Goal: Communication & Community: Answer question/provide support

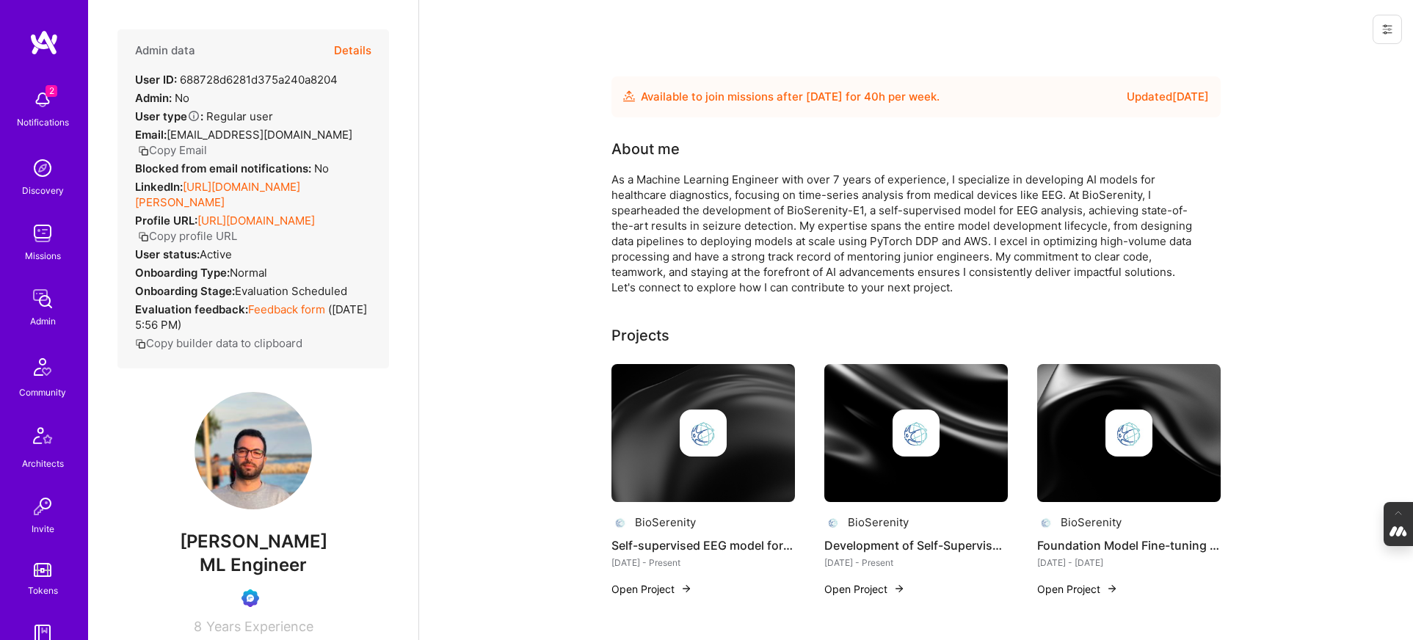
click at [345, 48] on button "Details" at bounding box center [352, 50] width 37 height 43
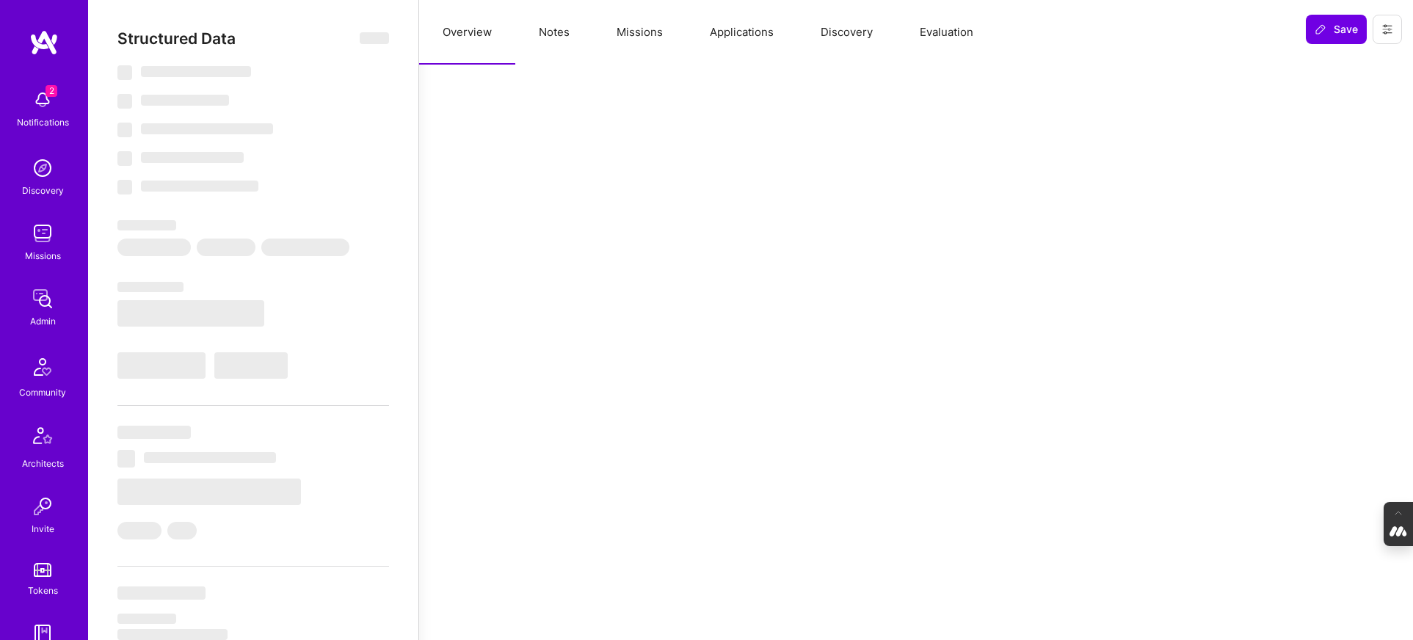
select select "Future Date"
select select "Verified"
select select "FR"
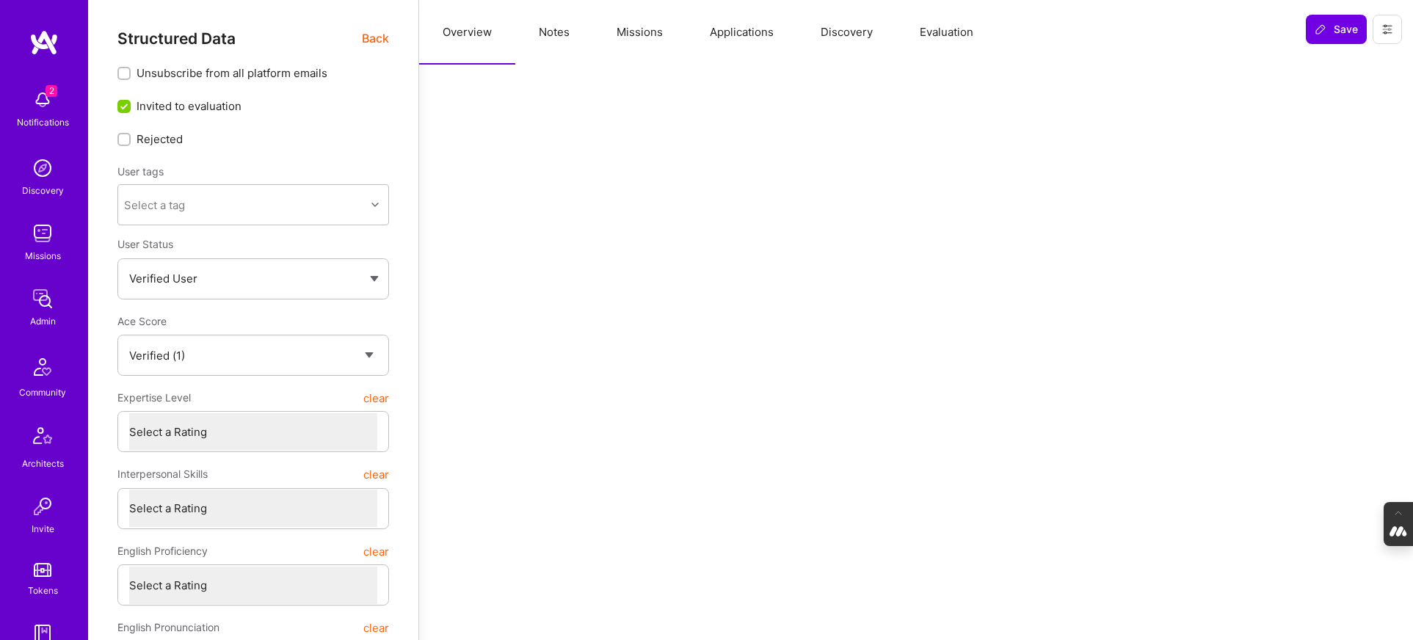
click at [959, 32] on button "Evaluation" at bounding box center [946, 32] width 101 height 65
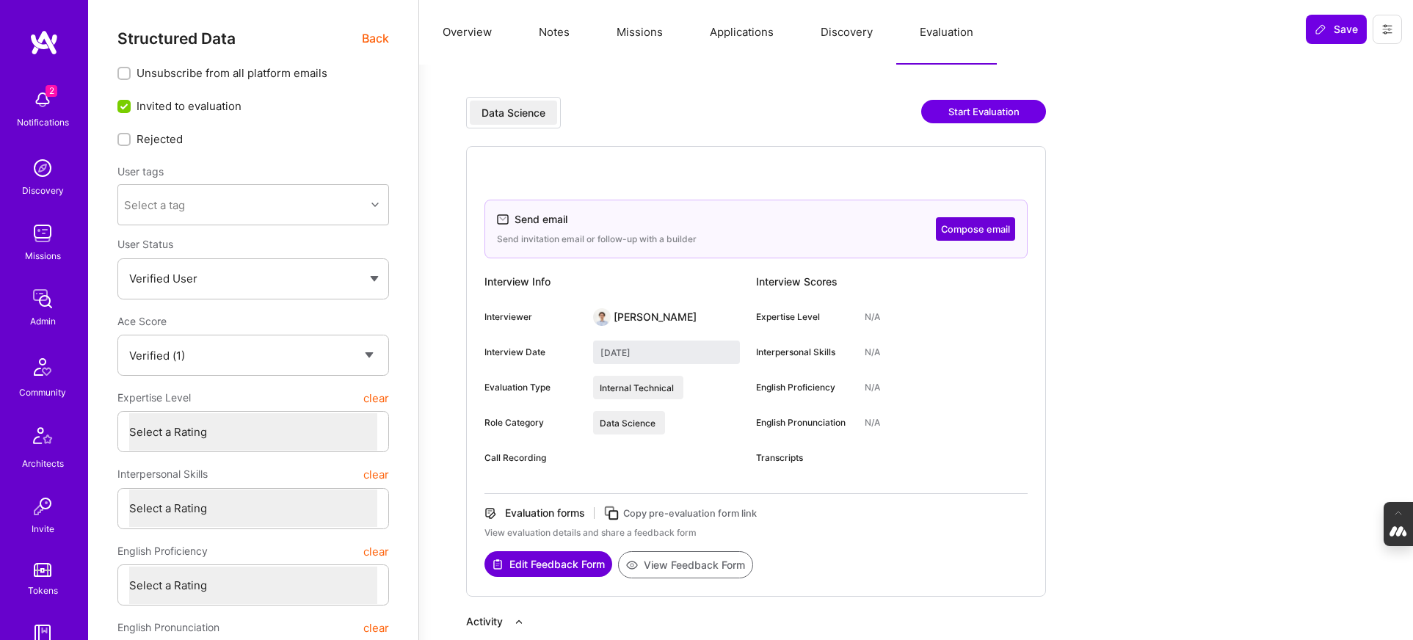
click at [651, 35] on button "Missions" at bounding box center [639, 32] width 93 height 65
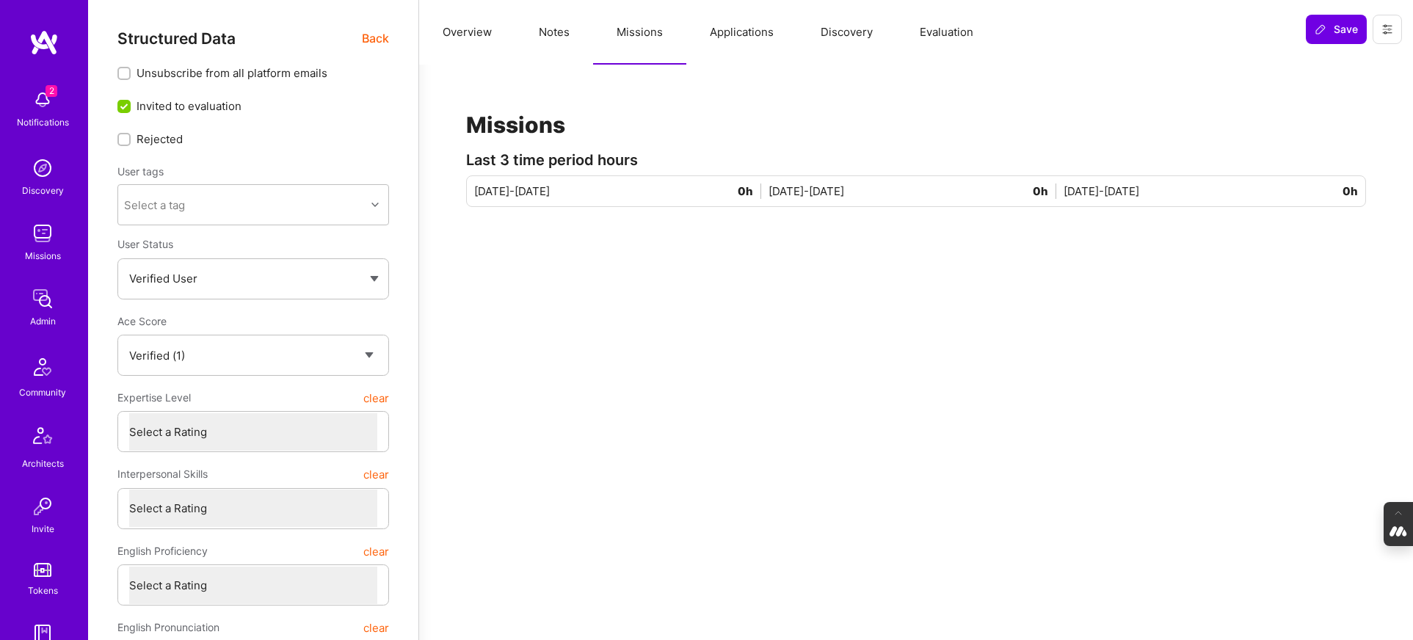
click at [731, 26] on button "Applications" at bounding box center [741, 32] width 111 height 65
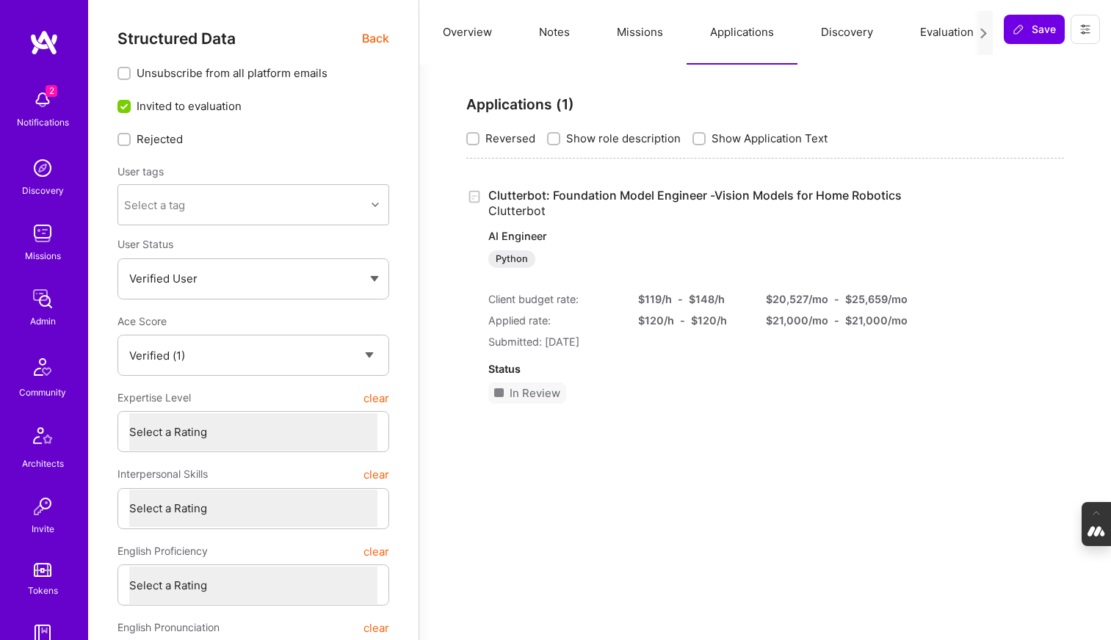
click at [931, 37] on button "Evaluation" at bounding box center [946, 32] width 101 height 65
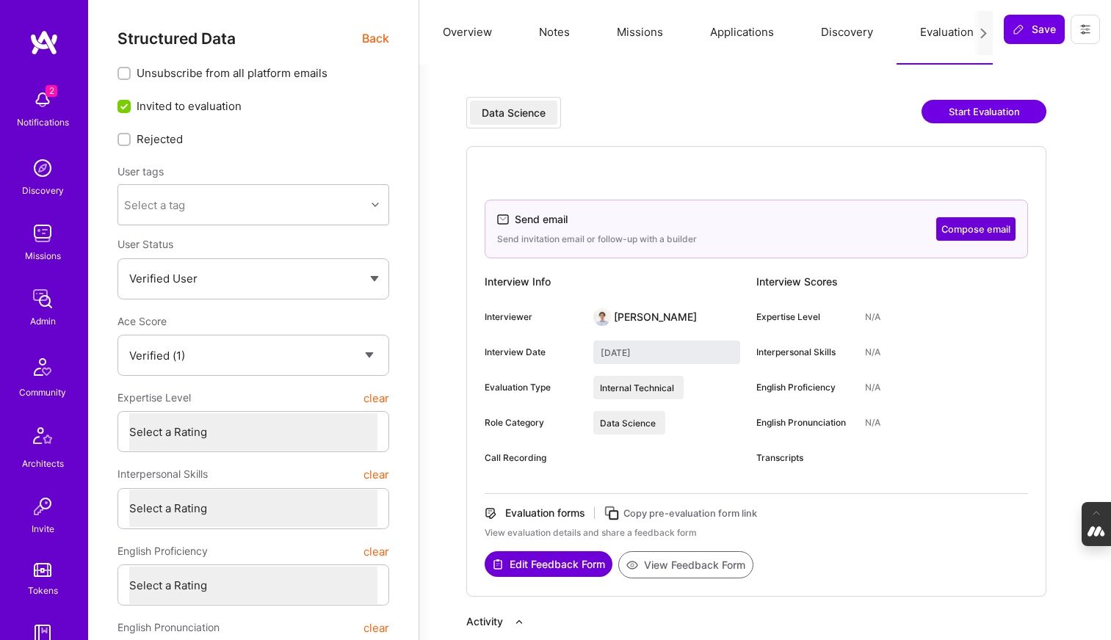
click at [739, 35] on button "Applications" at bounding box center [741, 32] width 111 height 65
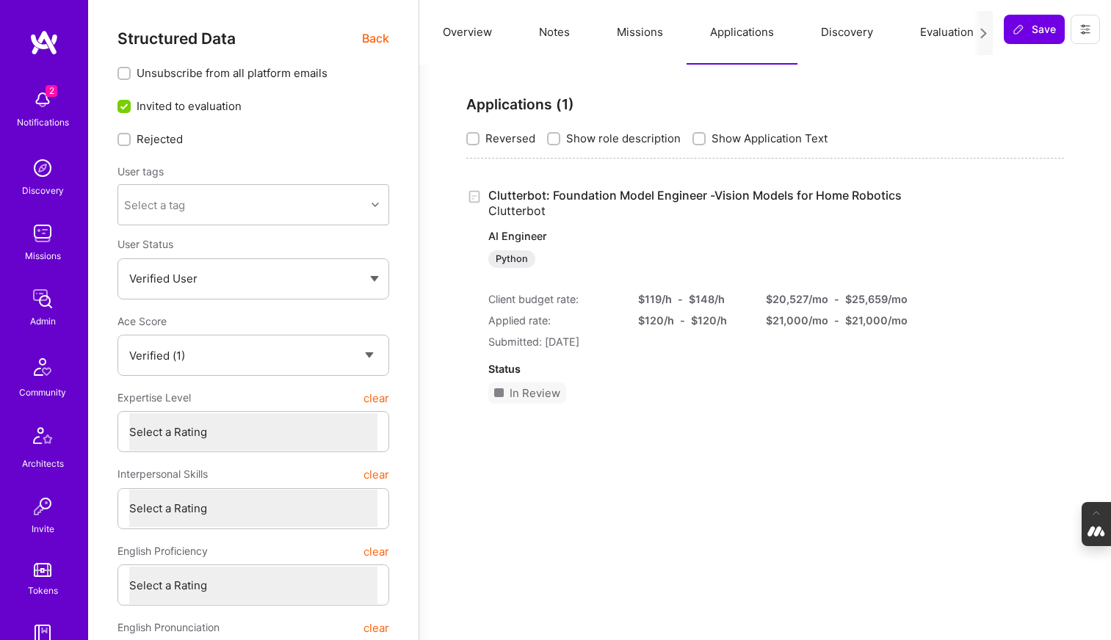
click at [551, 193] on link "Clutterbot: Foundation Model Engineer -Vision Models for Home Robotics Clutterb…" at bounding box center [694, 228] width 413 height 80
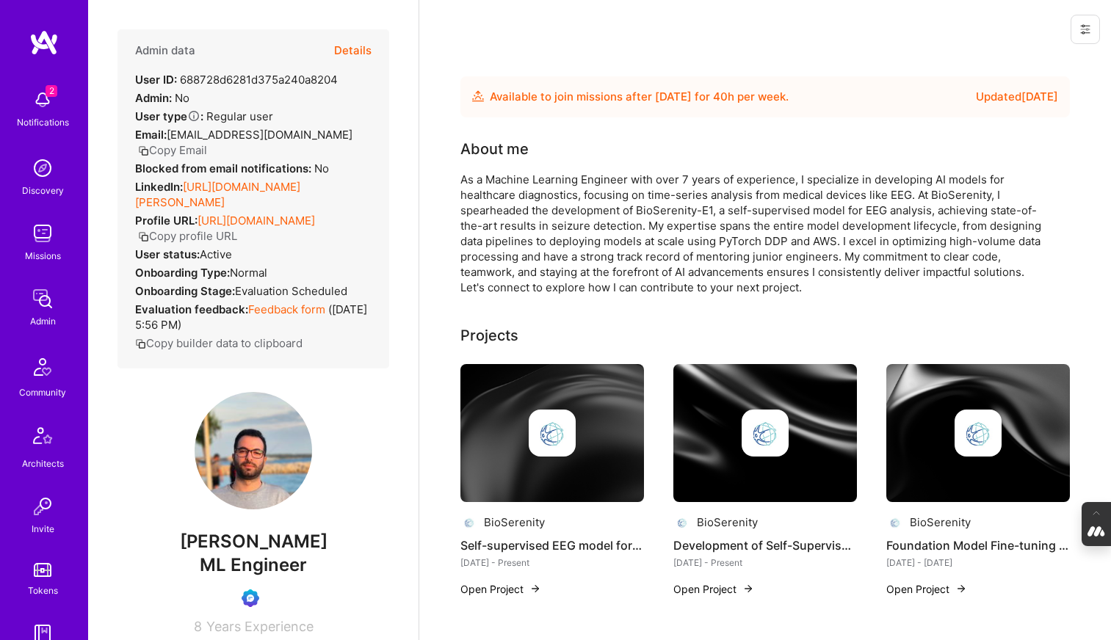
click at [361, 51] on button "Details" at bounding box center [352, 50] width 37 height 43
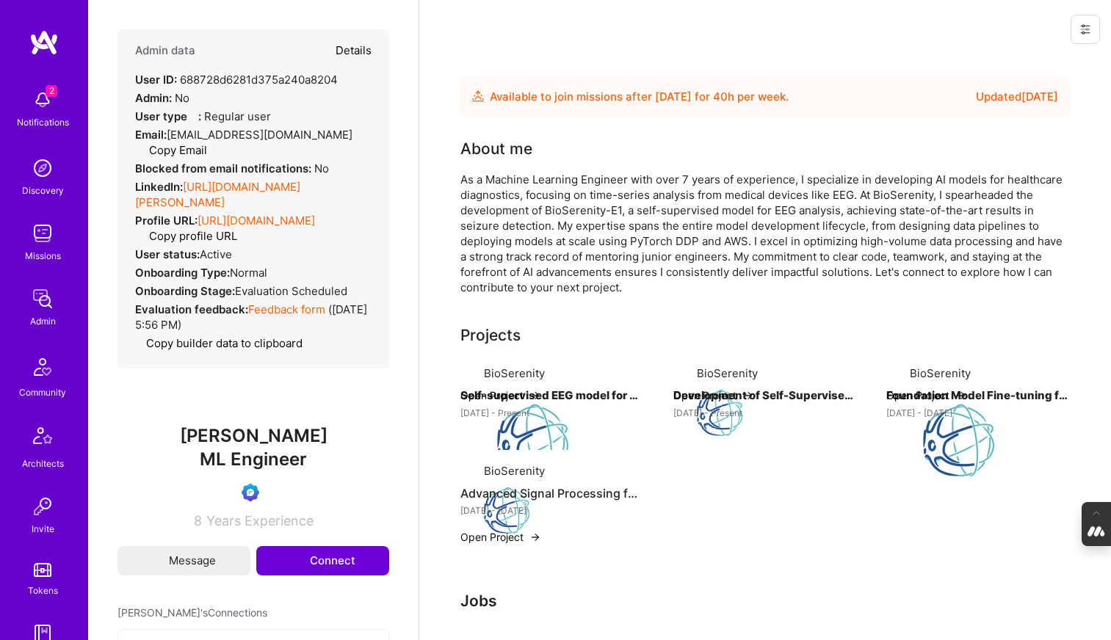
type textarea "x"
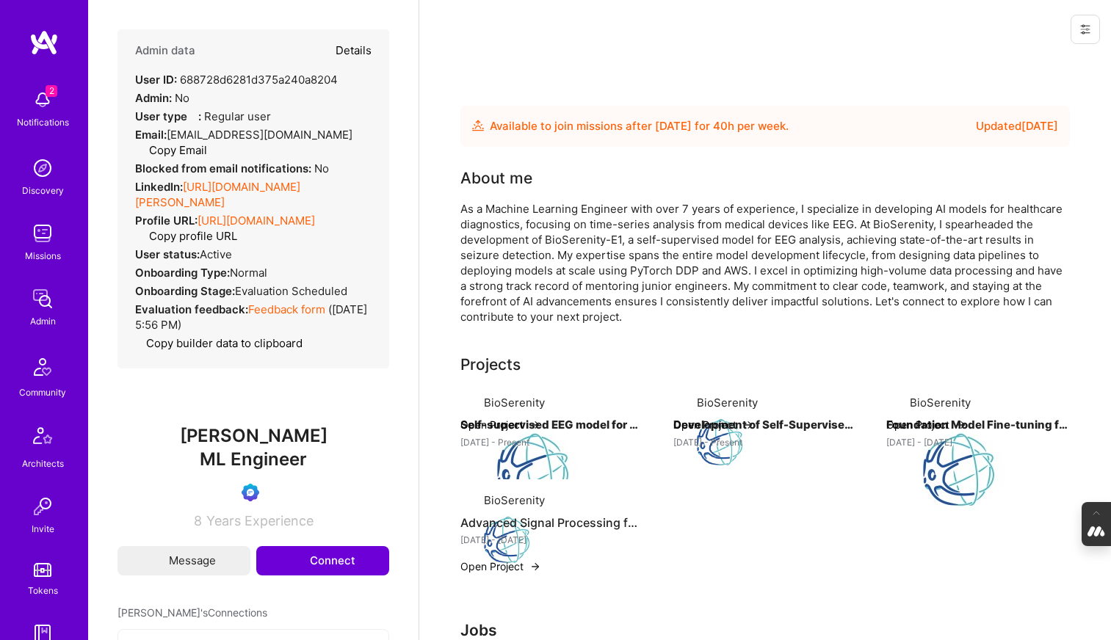
select select "Verified"
select select "FR"
select select "Future Date"
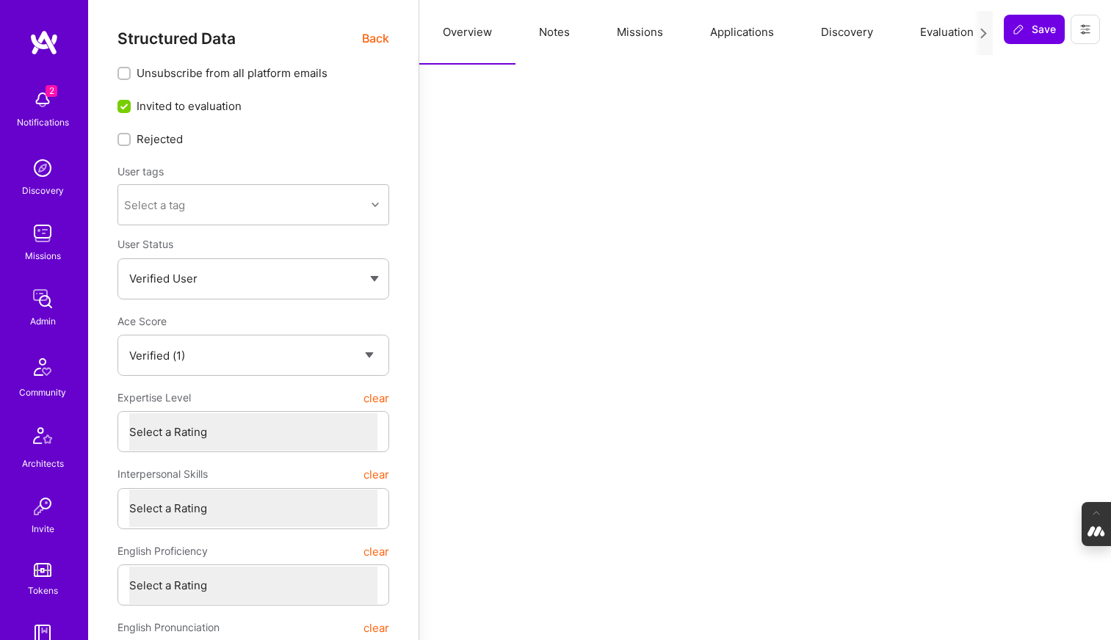
click at [750, 37] on button "Applications" at bounding box center [741, 32] width 111 height 65
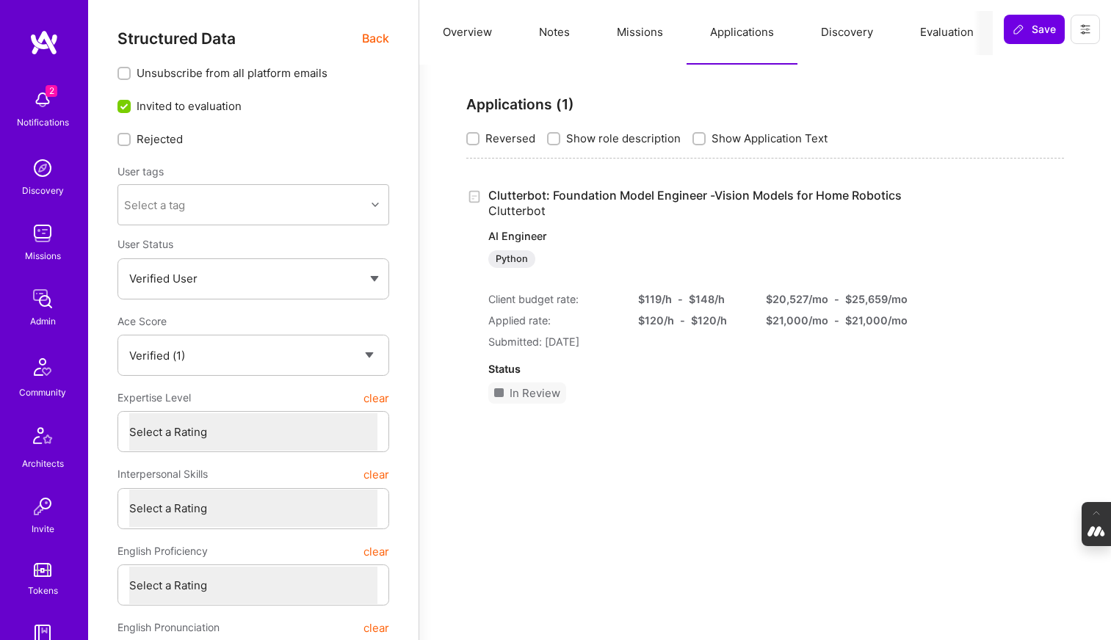
type textarea "x"
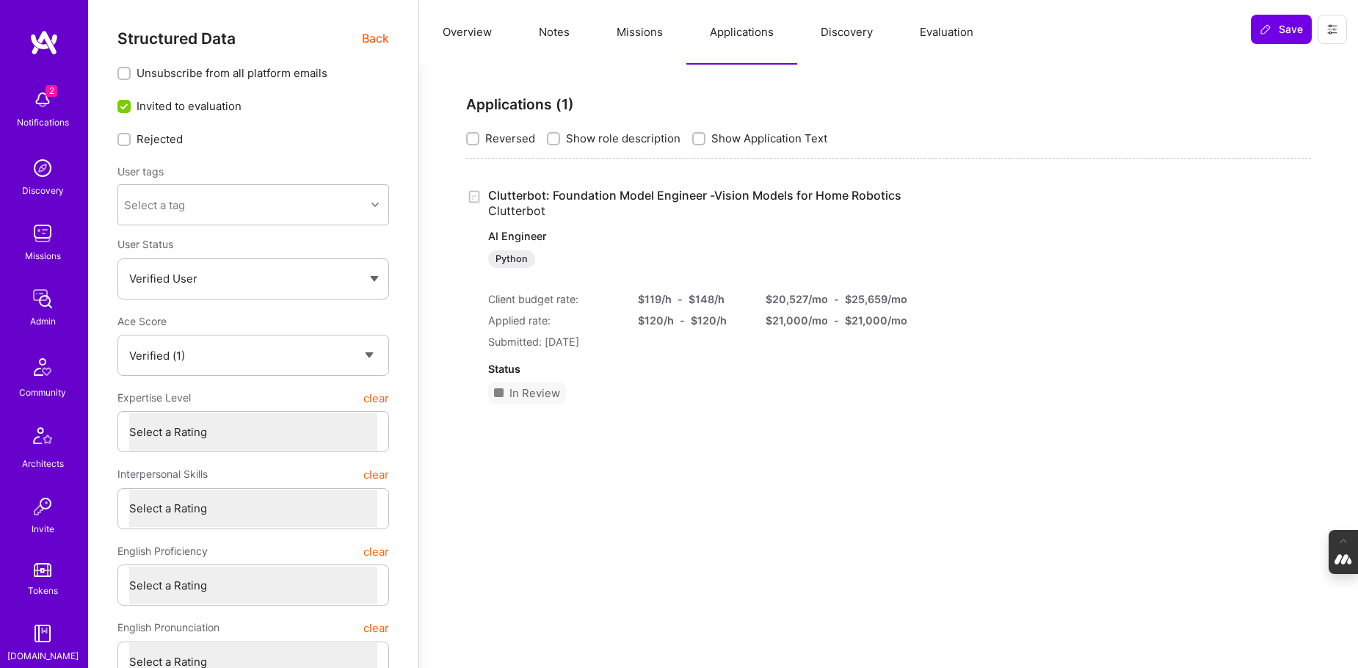
click at [571, 192] on link "Clutterbot: Foundation Model Engineer -Vision Models for Home Robotics Clutterb…" at bounding box center [694, 228] width 413 height 80
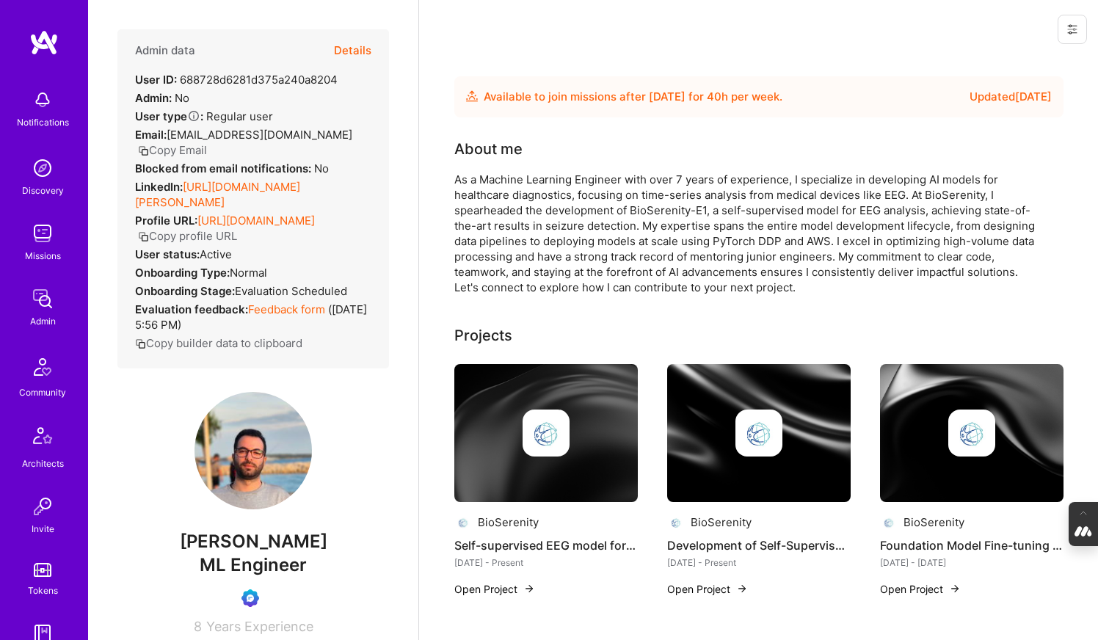
click at [350, 51] on button "Details" at bounding box center [352, 50] width 37 height 43
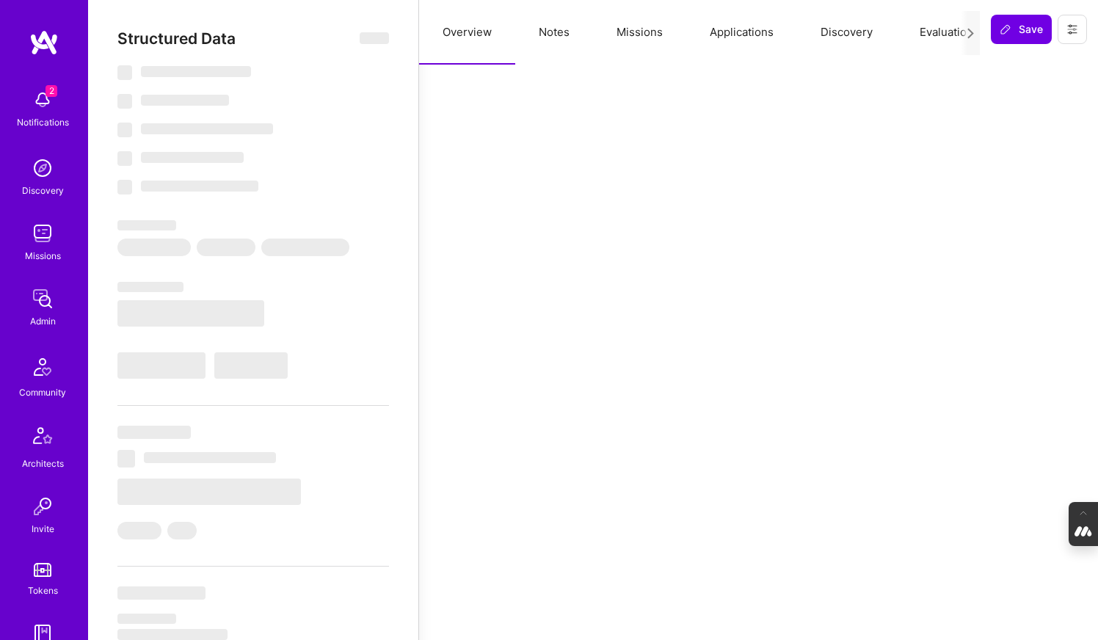
select select "Future Date"
select select "Verified"
select select "FR"
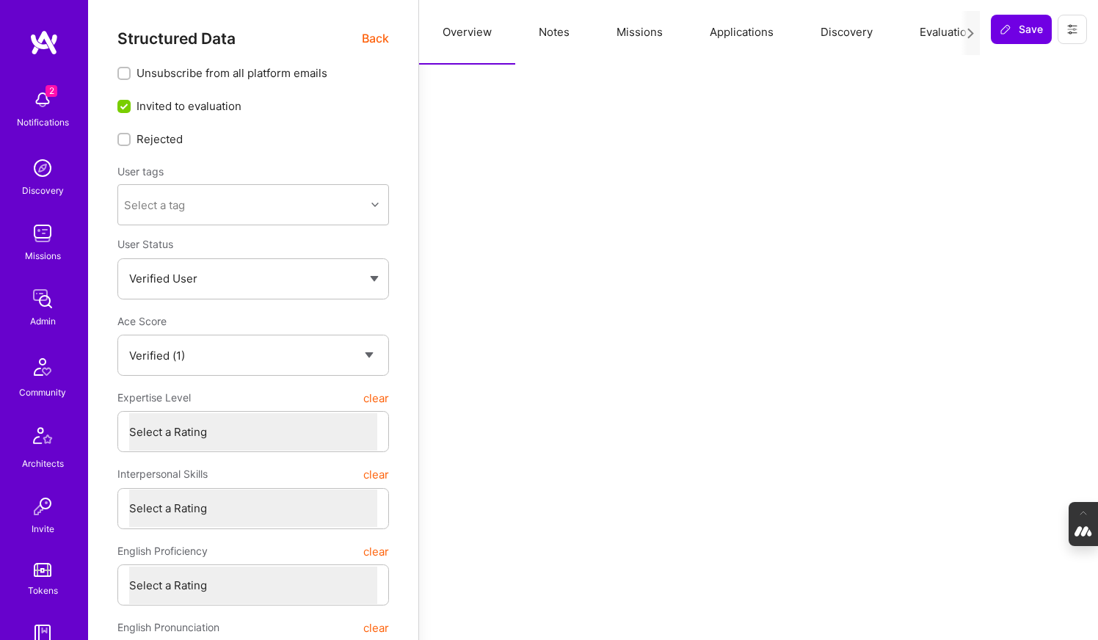
click at [943, 32] on button "Evaluation" at bounding box center [946, 32] width 101 height 65
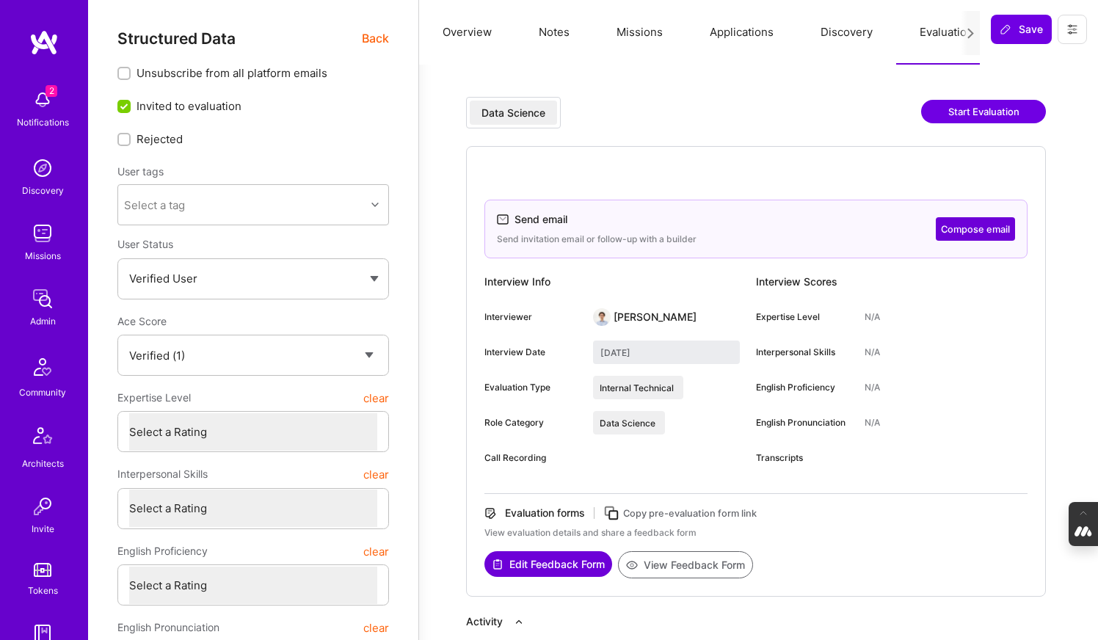
click at [981, 225] on button "Compose email" at bounding box center [975, 228] width 79 height 23
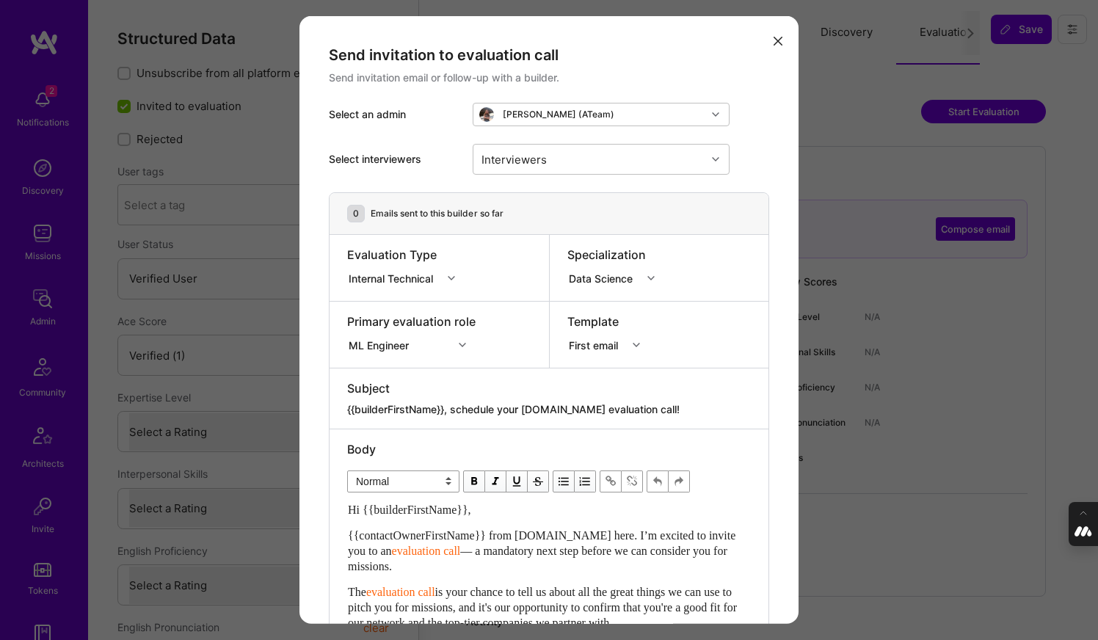
click at [780, 40] on icon "modal" at bounding box center [778, 41] width 9 height 9
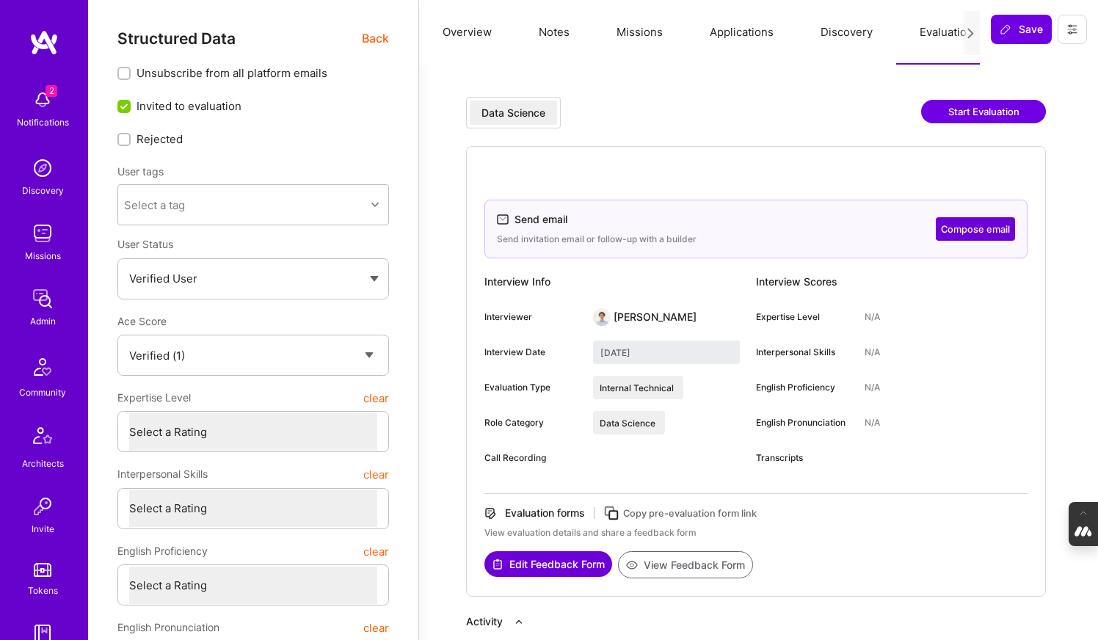
click at [372, 39] on span "Back" at bounding box center [375, 38] width 27 height 18
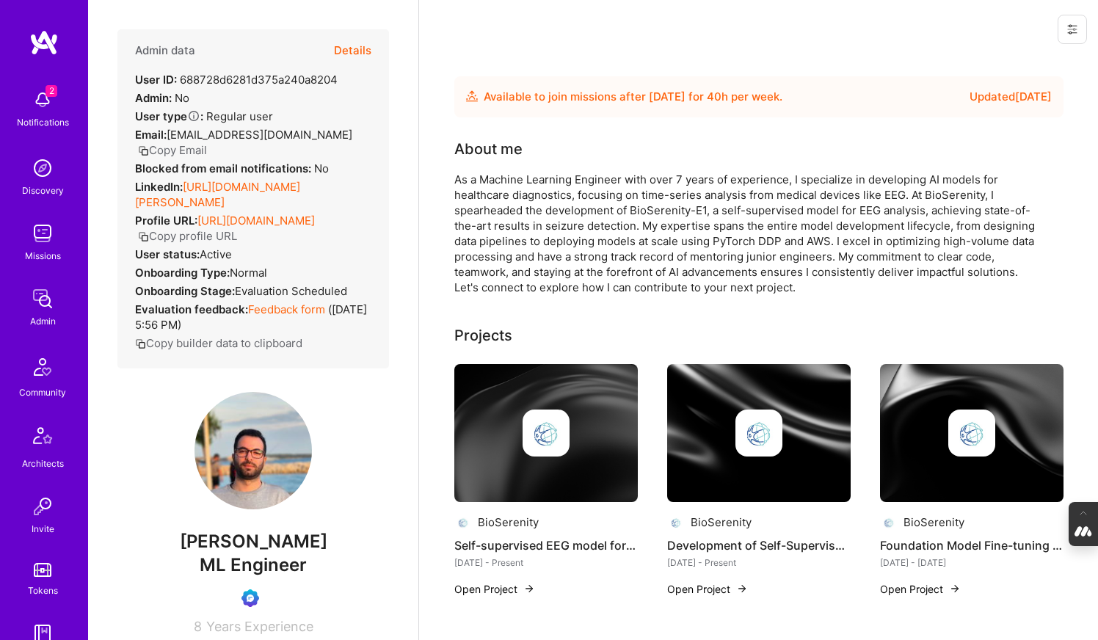
click at [358, 48] on button "Details" at bounding box center [352, 50] width 37 height 43
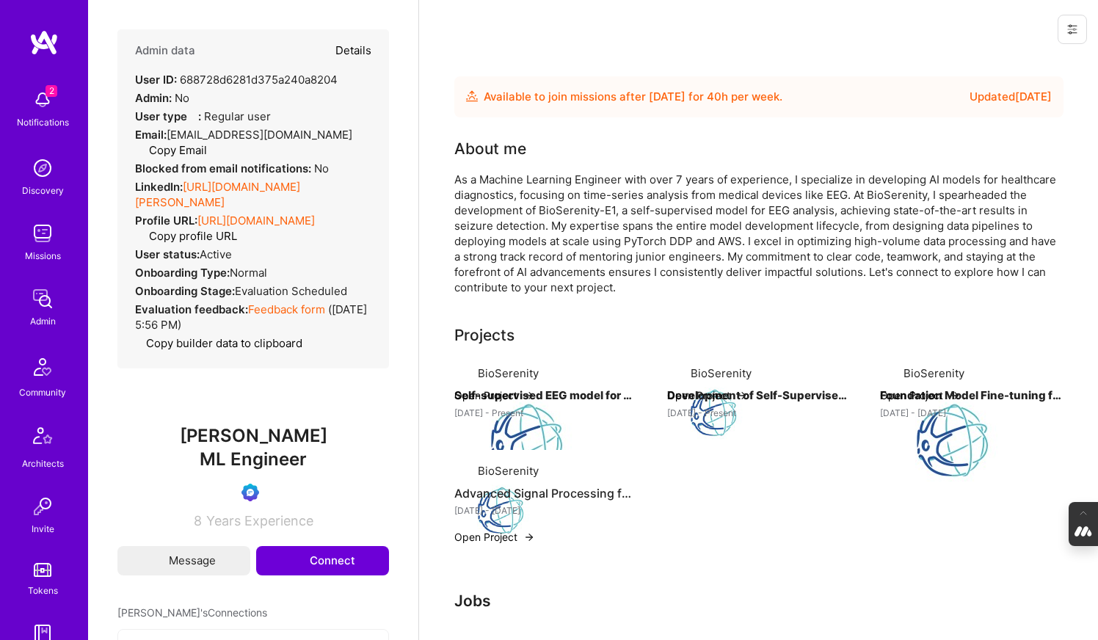
type textarea "x"
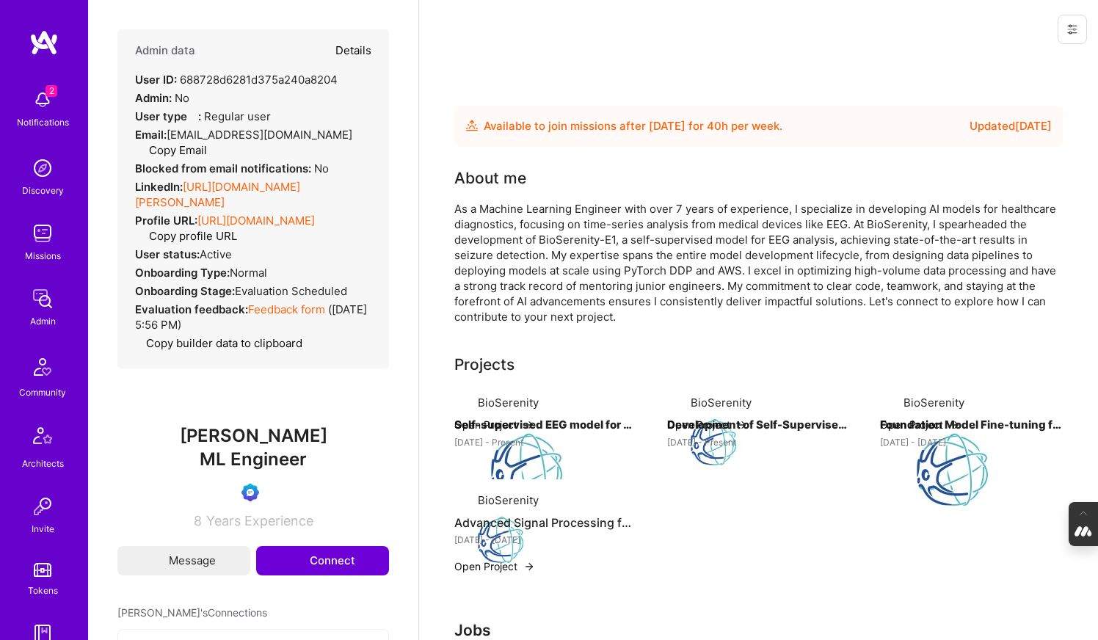
select select "Verified"
select select "FR"
select select "Future Date"
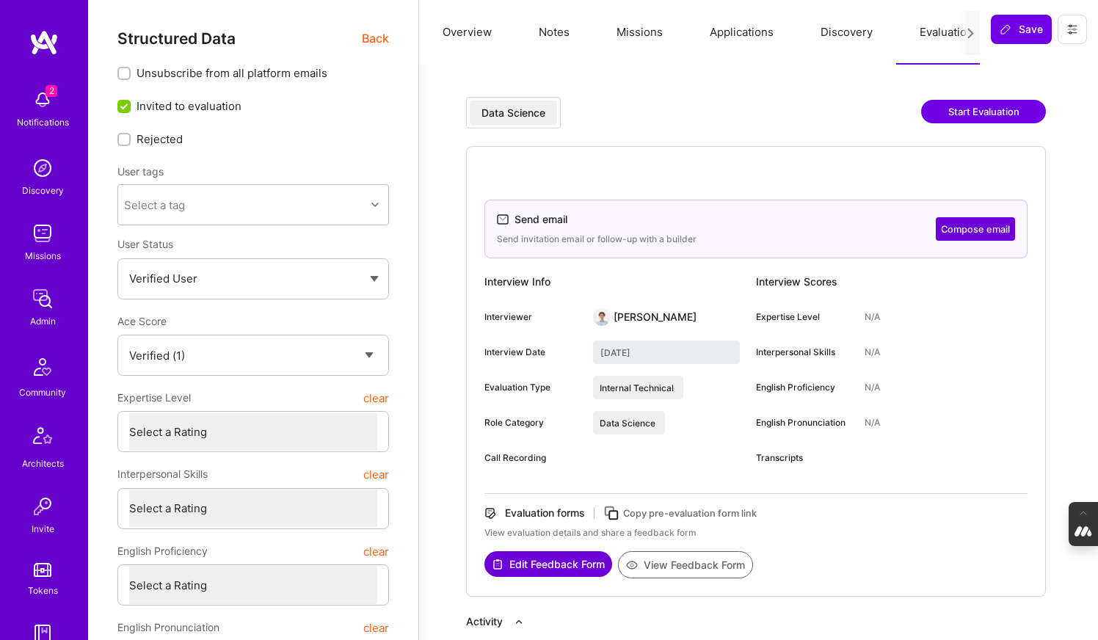
click at [971, 233] on button "Compose email" at bounding box center [975, 228] width 79 height 23
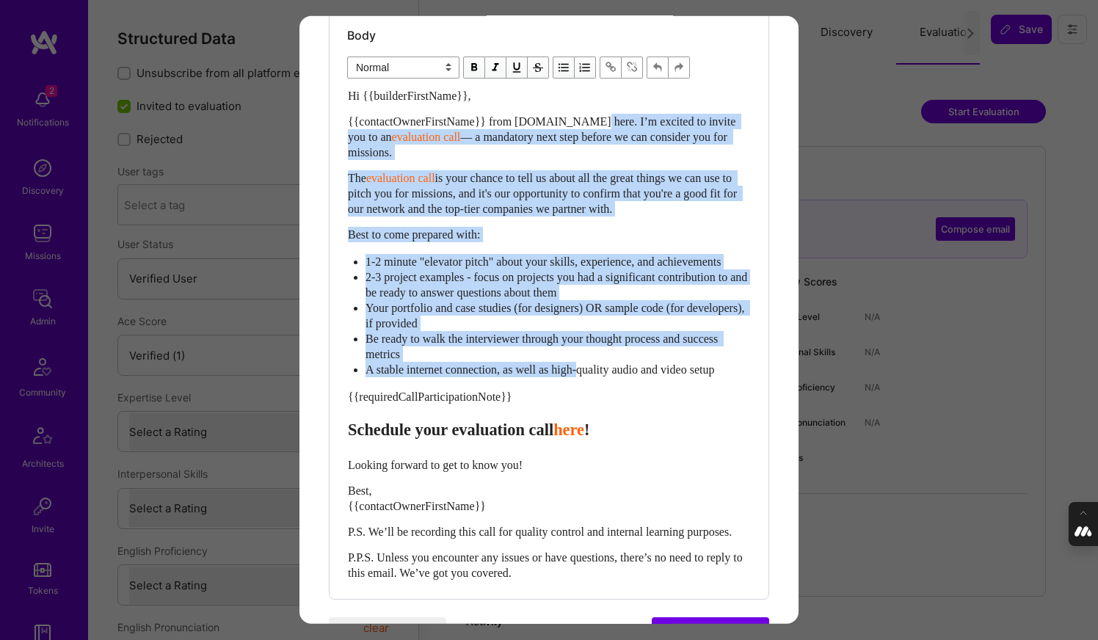
scroll to position [419, 0]
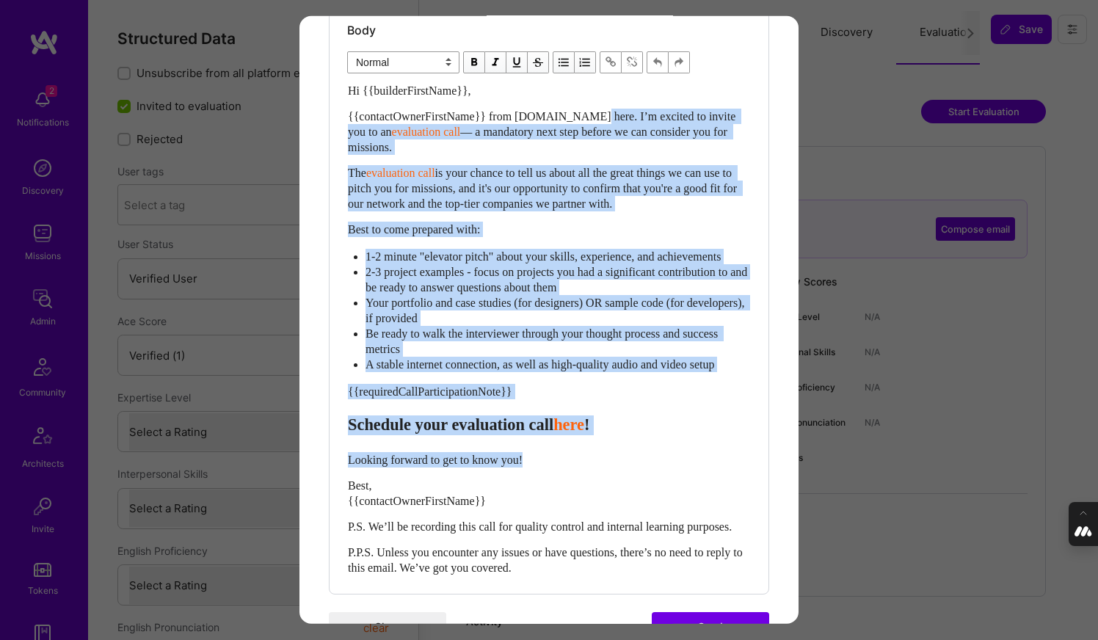
drag, startPoint x: 599, startPoint y: 205, endPoint x: 595, endPoint y: 484, distance: 279.0
click at [595, 484] on div "Hi {{builderFirstName}}, {{contactOwnerFirstName}} from A.Team here. I’m excite…" at bounding box center [549, 329] width 402 height 493
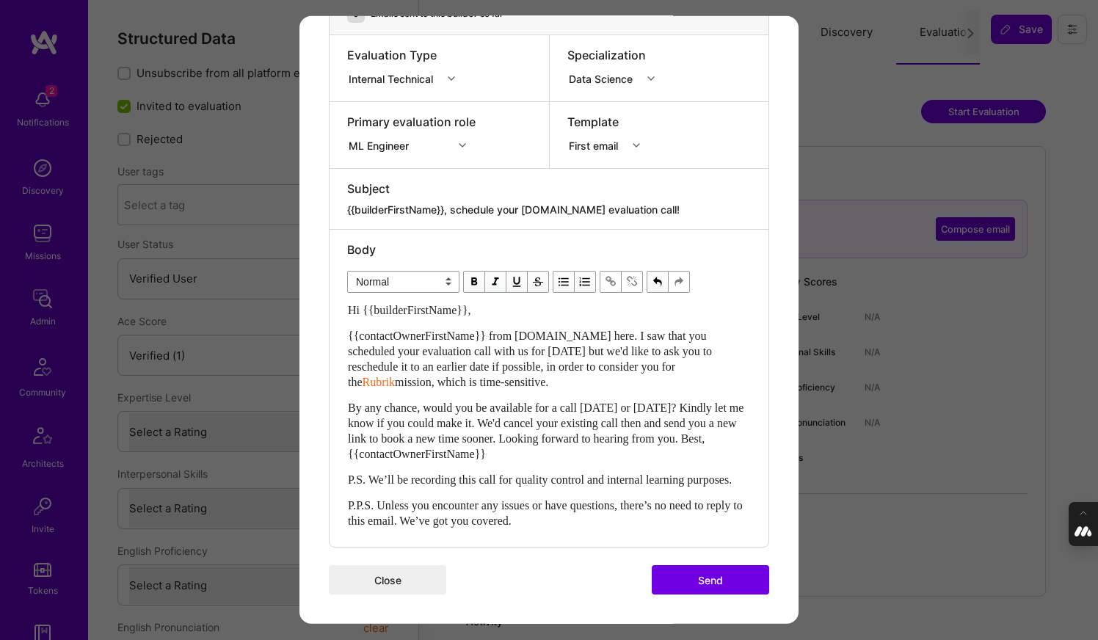
scroll to position [231, 0]
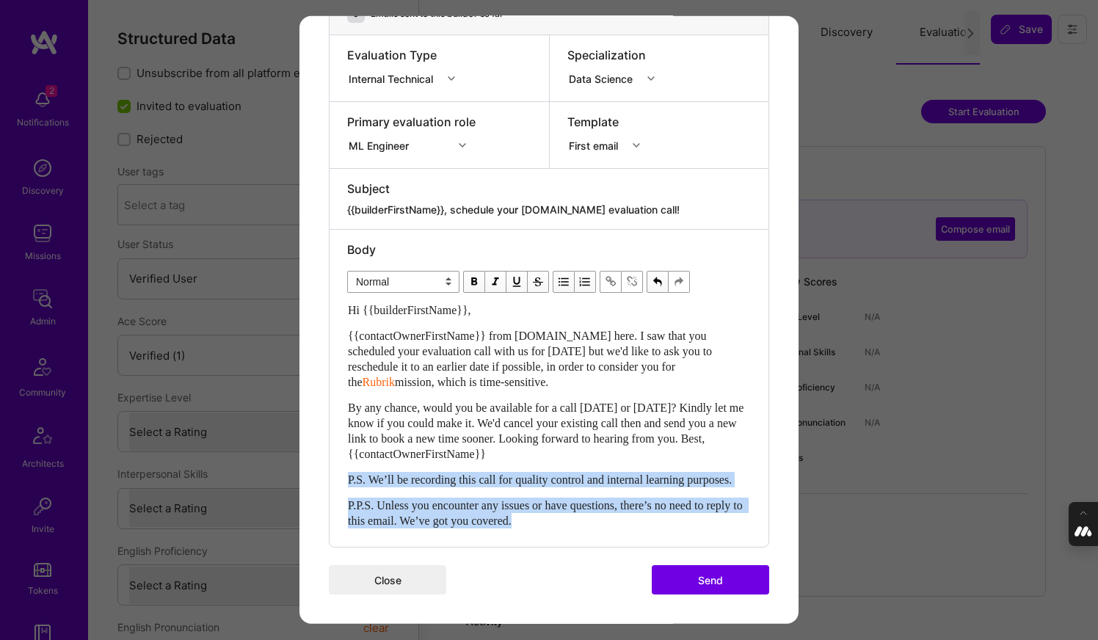
drag, startPoint x: 576, startPoint y: 525, endPoint x: 339, endPoint y: 466, distance: 243.6
click at [339, 466] on div "Body Normal Heading Large Heading Medium Heading Small Normal Hi {{builderFirst…" at bounding box center [549, 388] width 439 height 317
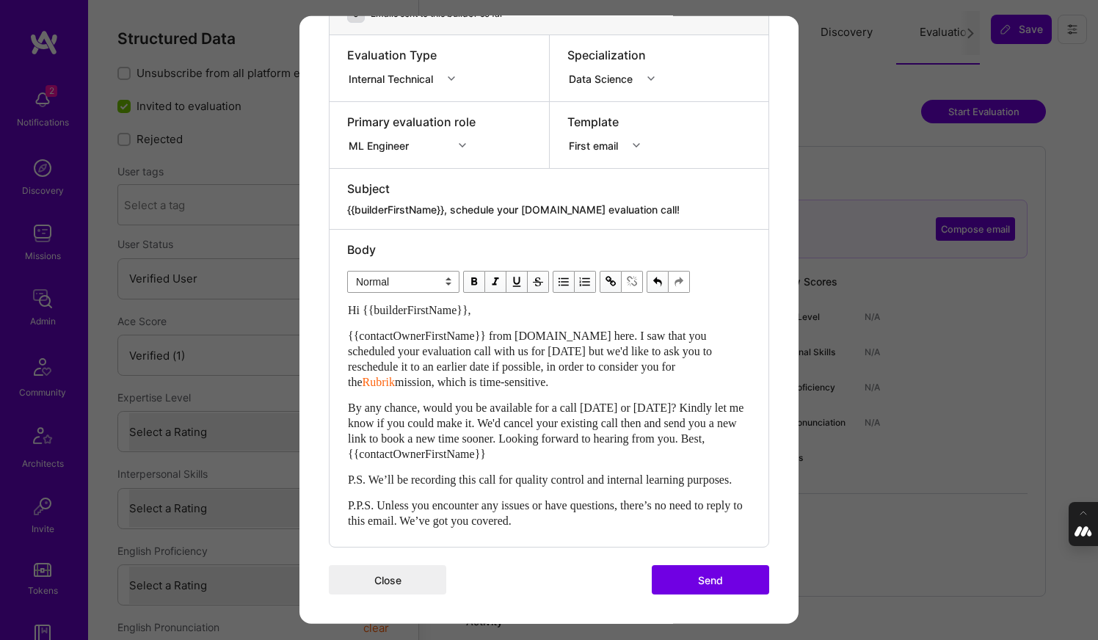
scroll to position [174, 0]
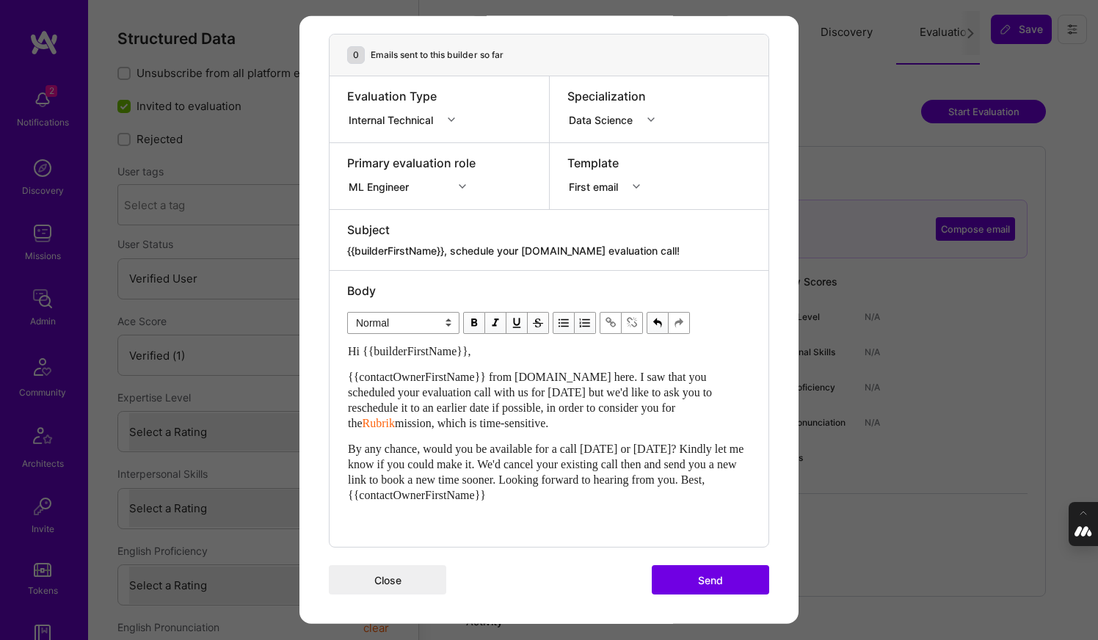
click at [374, 479] on span "By any chance, would you be available for a call tomorrow or Friday? Kindly let…" at bounding box center [547, 472] width 399 height 59
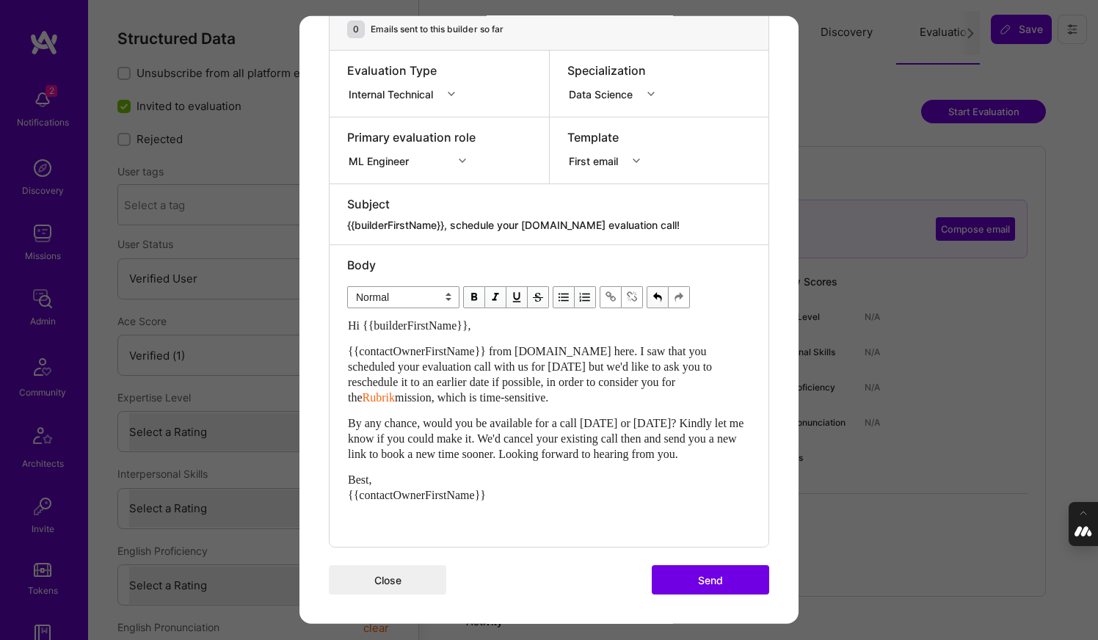
click at [369, 480] on span "Best, {{contactOwnerFirstName}}" at bounding box center [417, 488] width 138 height 28
drag, startPoint x: 546, startPoint y: 351, endPoint x: 513, endPoint y: 351, distance: 33.0
click at [514, 351] on span "{{contactOwnerFirstName}} from A.Team here. I saw that you scheduled your evalu…" at bounding box center [531, 374] width 367 height 59
drag, startPoint x: 490, startPoint y: 349, endPoint x: 454, endPoint y: 351, distance: 36.0
click at [454, 351] on span "{{contactOwnerFirstName}} from A.Team here. I saw that you scheduled your evalu…" at bounding box center [538, 374] width 380 height 59
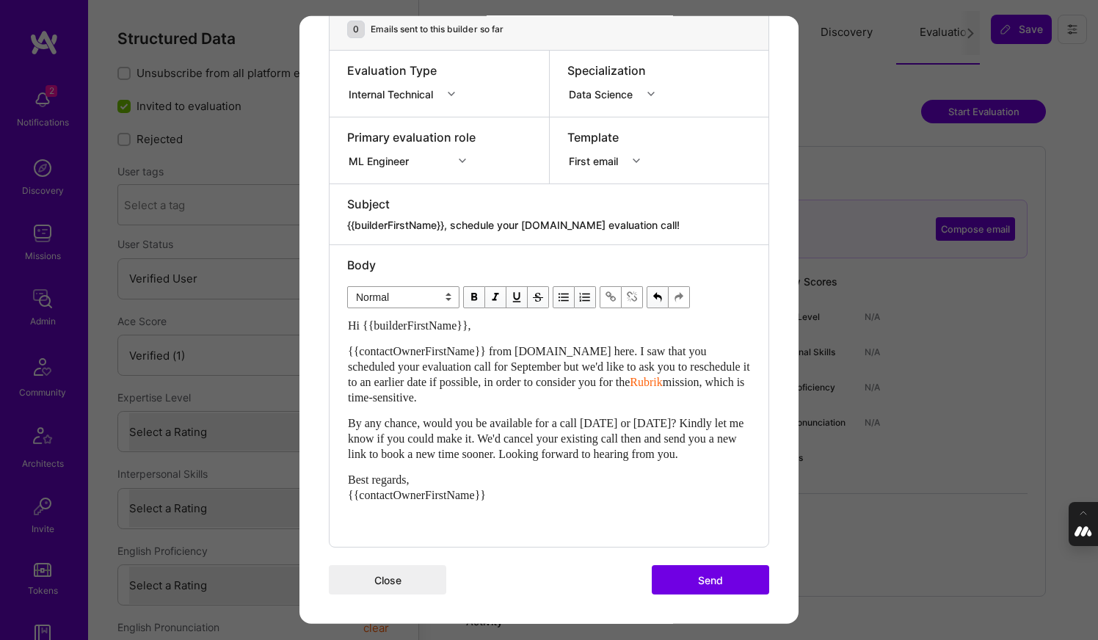
click at [529, 350] on span "{{contactOwnerFirstName}} from A.Team here. I saw that you scheduled your evalu…" at bounding box center [550, 366] width 405 height 43
click at [494, 366] on span "{{contactOwnerFirstName}} from A.Team here. I saw that you scheduled your evalu…" at bounding box center [550, 366] width 405 height 43
drag, startPoint x: 590, startPoint y: 366, endPoint x: 536, endPoint y: 367, distance: 54.3
click at [536, 367] on span "{{contactOwnerFirstName}} from A.Team here. I saw that you scheduled your evalu…" at bounding box center [550, 374] width 405 height 59
click at [719, 366] on div "{{contactOwnerFirstName}} from A.Team here. I saw that you scheduled your evalu…" at bounding box center [549, 375] width 402 height 62
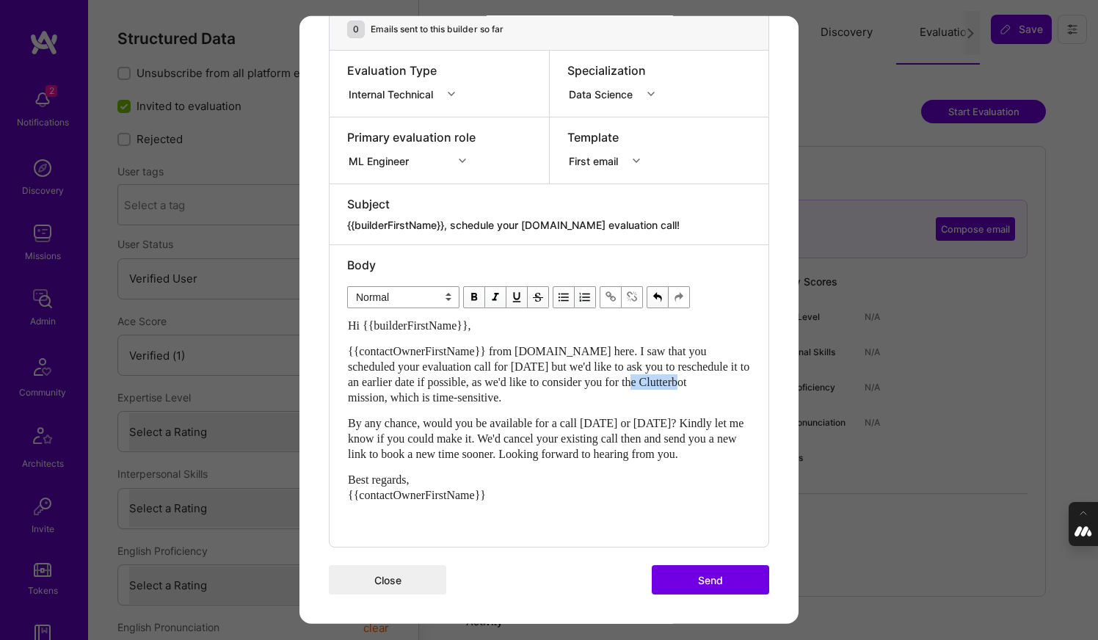
drag, startPoint x: 730, startPoint y: 366, endPoint x: 678, endPoint y: 367, distance: 52.1
click at [678, 367] on span "{{contactOwnerFirstName}} from A.Team here. I saw that you scheduled your evalu…" at bounding box center [550, 374] width 405 height 59
click at [615, 289] on span "modal" at bounding box center [611, 297] width 16 height 16
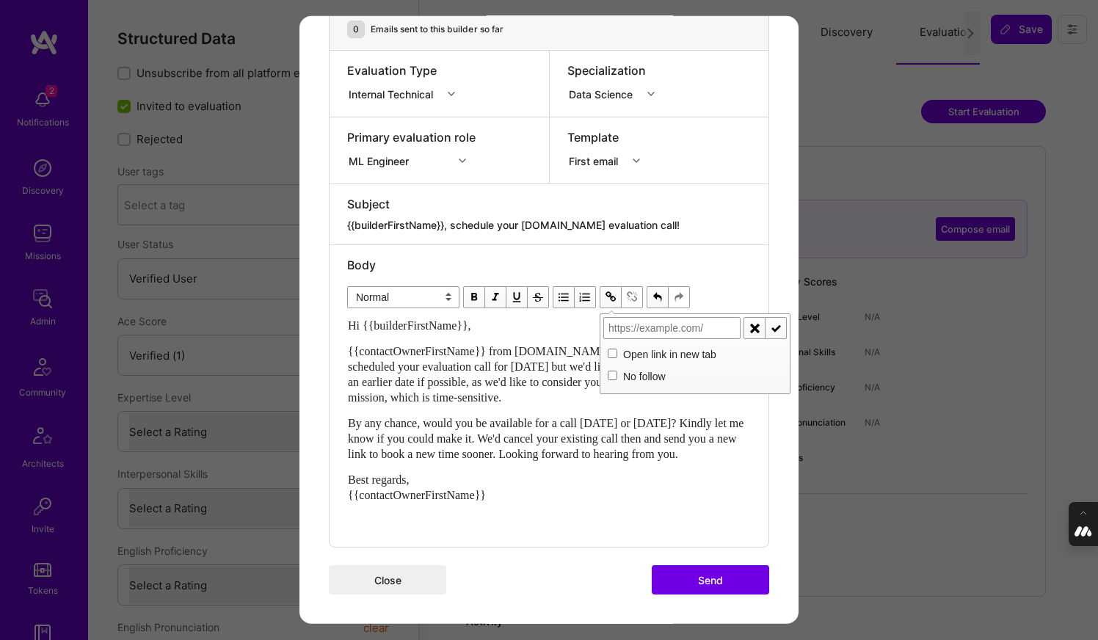
paste input "https://platform.a.team/mission/68b05eb6289abddad88a7fc9"
type input "https://platform.a.team/mission/68b05eb6289abddad88a7fc9"
click at [779, 320] on span "modal" at bounding box center [776, 328] width 16 height 16
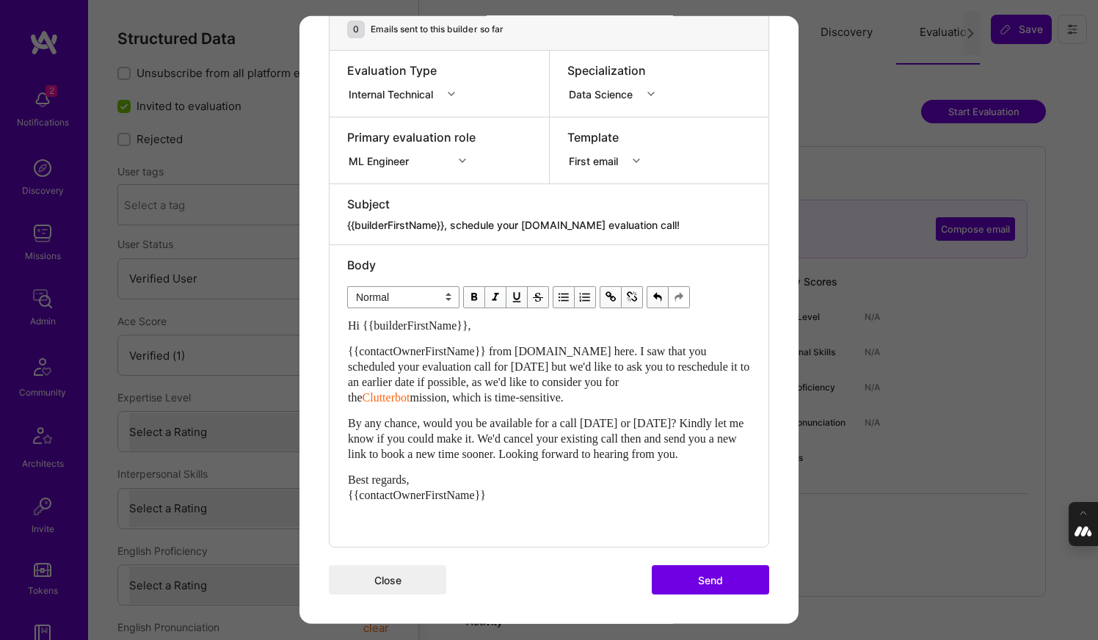
click at [544, 369] on span "{{contactOwnerFirstName}} from A.Team here. I saw that you scheduled your evalu…" at bounding box center [550, 374] width 405 height 59
click at [657, 363] on span "{{contactOwnerFirstName}} from A.Team here. I saw that you scheduled your evalu…" at bounding box center [550, 374] width 405 height 59
click at [509, 391] on span "mission, which is time-sensitive." at bounding box center [486, 397] width 153 height 12
click at [510, 391] on span "mission, which is time-sensitive." at bounding box center [486, 397] width 153 height 12
drag, startPoint x: 697, startPoint y: 406, endPoint x: 666, endPoint y: 407, distance: 30.8
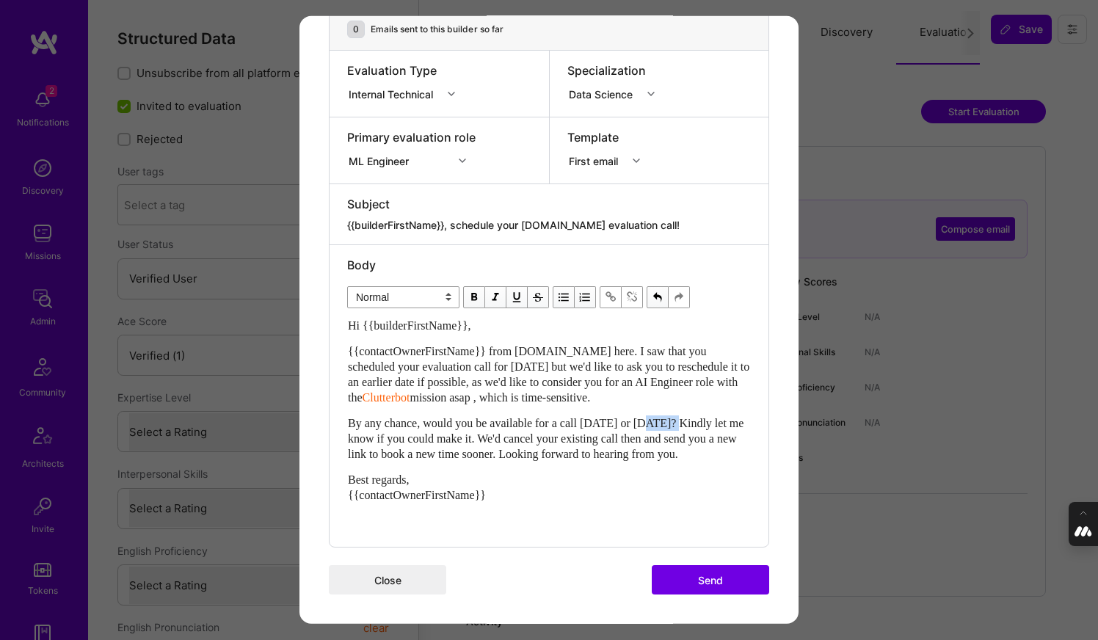
click at [666, 417] on span "By any chance, would you be available for a call tomorrow or Friday? Kindly let…" at bounding box center [547, 438] width 399 height 43
drag, startPoint x: 446, startPoint y: 453, endPoint x: 598, endPoint y: 333, distance: 193.9
click at [598, 333] on div "Hi {{builderFirstName}}, {{contactOwnerFirstName}} from A.Team here. I saw that…" at bounding box center [549, 423] width 402 height 211
copy div "I saw that you scheduled your evaluation call for September 4 but we'd like to …"
click at [675, 347] on span "{{contactOwnerFirstName}} from A.Team here. I saw that you scheduled your evalu…" at bounding box center [550, 374] width 405 height 59
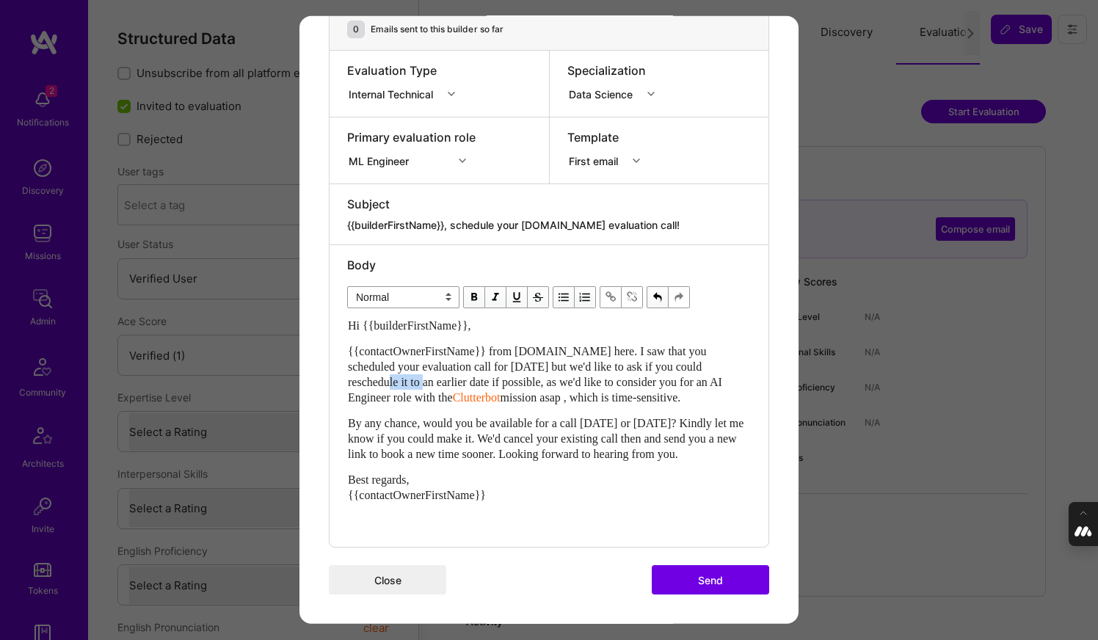
drag, startPoint x: 444, startPoint y: 365, endPoint x: 405, endPoint y: 366, distance: 39.7
click at [405, 366] on span "{{contactOwnerFirstName}} from A.Team here. I saw that you scheduled your evalu…" at bounding box center [536, 374] width 377 height 59
click at [421, 364] on span "{{contactOwnerFirstName}} from A.Team here. I saw that you scheduled your evalu…" at bounding box center [547, 374] width 399 height 59
drag, startPoint x: 549, startPoint y: 364, endPoint x: 498, endPoint y: 365, distance: 51.4
click at [498, 365] on span "{{contactOwnerFirstName}} from A.Team here. I saw that you scheduled your evalu…" at bounding box center [532, 374] width 368 height 59
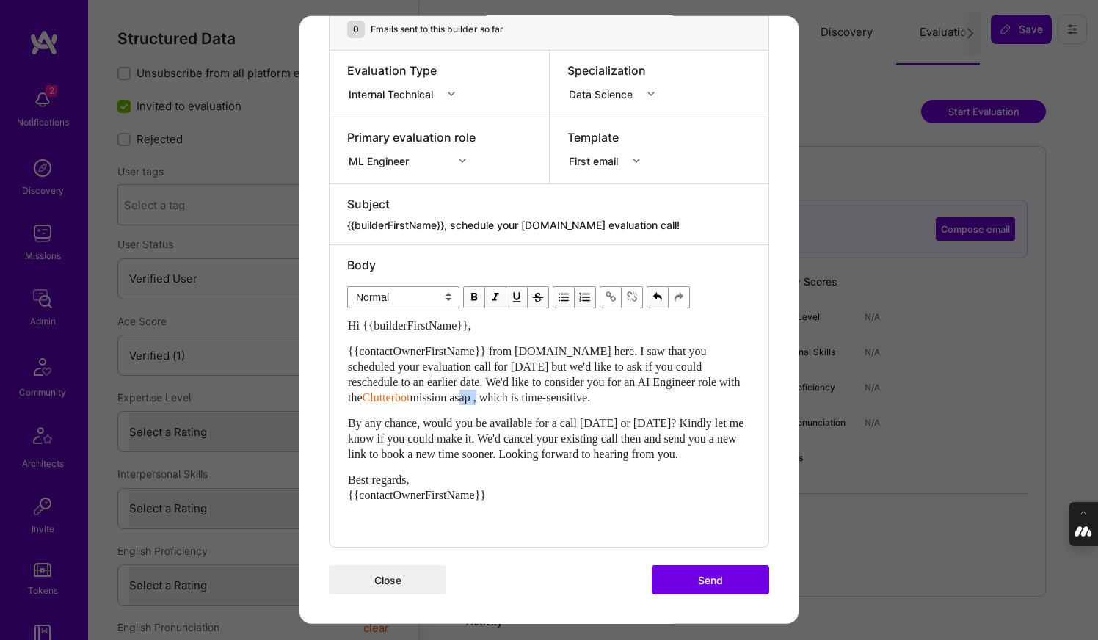
drag, startPoint x: 543, startPoint y: 384, endPoint x: 521, endPoint y: 384, distance: 22.8
click at [521, 391] on span "mission asap , which is time-sensitive." at bounding box center [500, 397] width 181 height 12
click at [715, 581] on button "Send" at bounding box center [710, 579] width 117 height 29
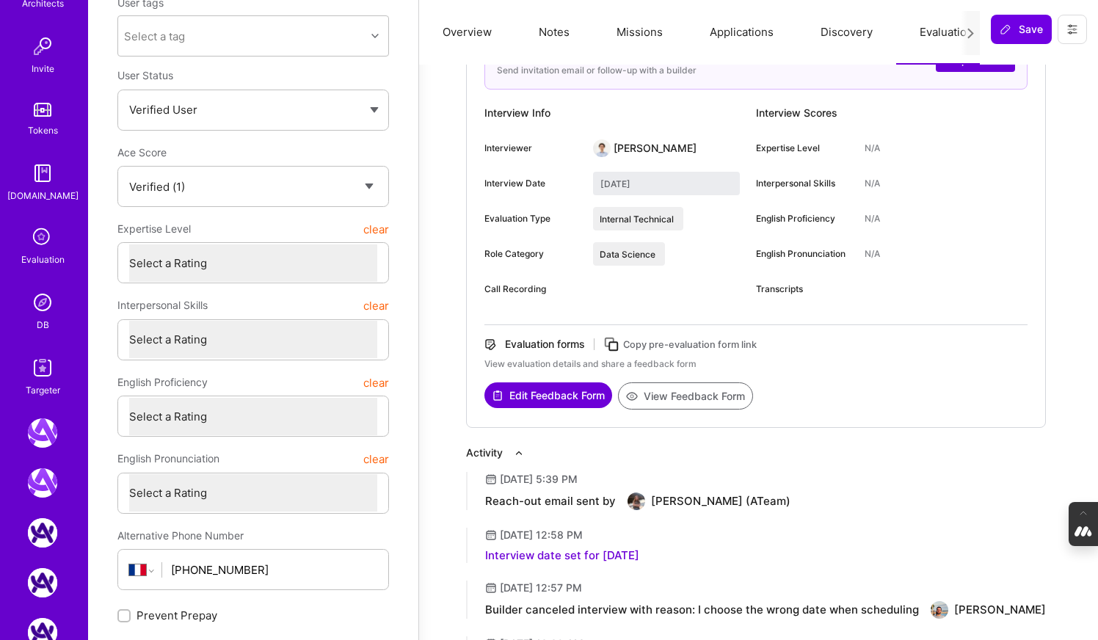
scroll to position [547, 0]
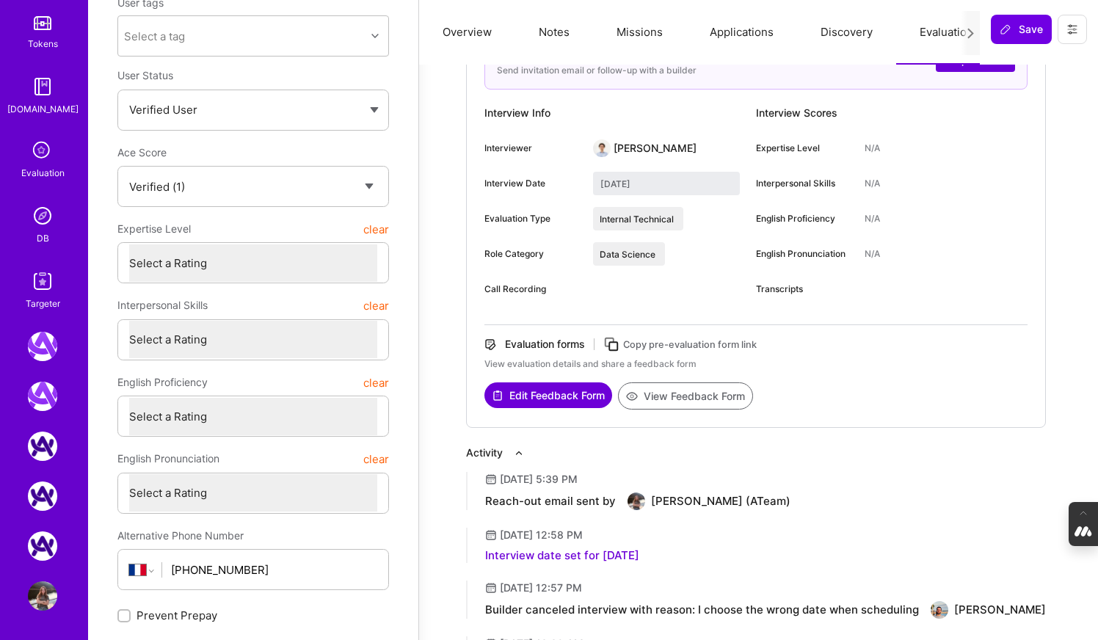
click at [43, 150] on icon at bounding box center [43, 151] width 28 height 28
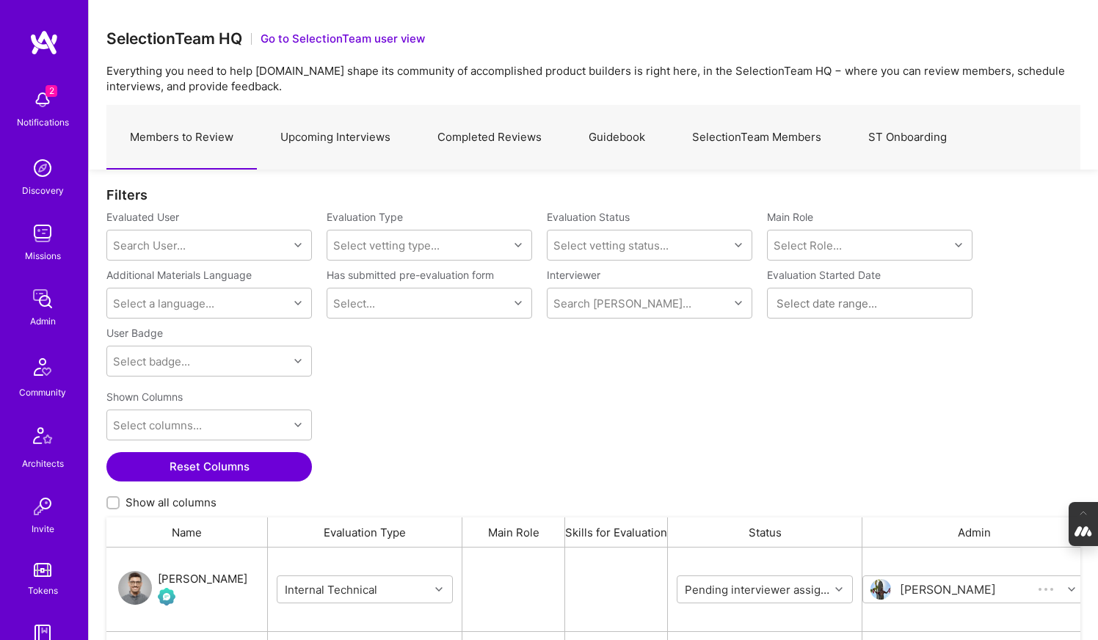
scroll to position [486, 974]
click at [379, 134] on link "Upcoming Interviews" at bounding box center [335, 138] width 157 height 64
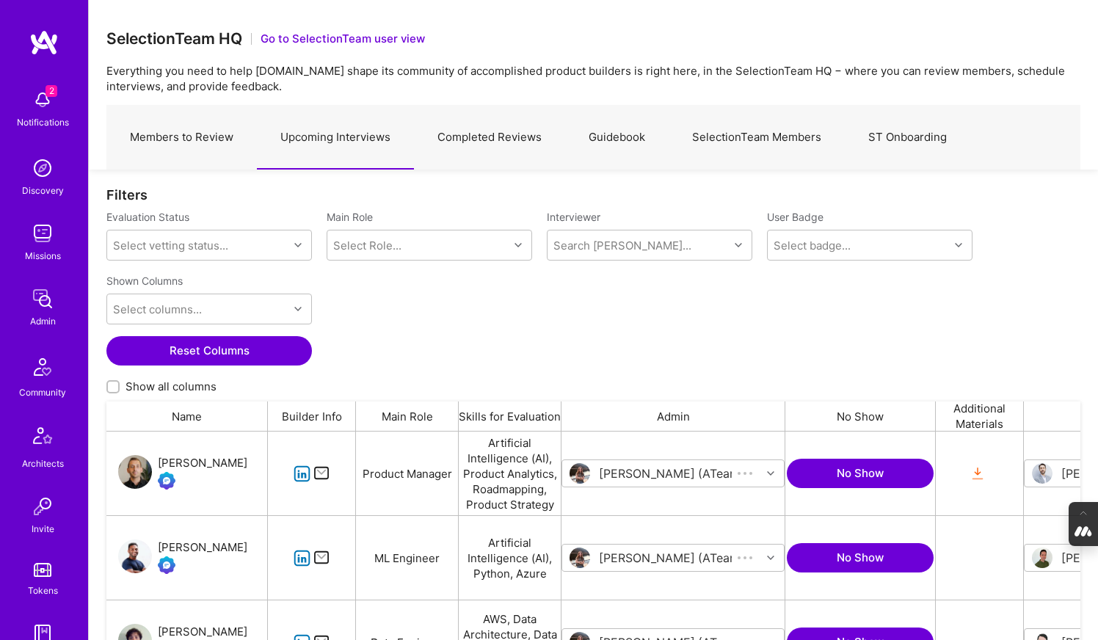
scroll to position [486, 974]
click at [744, 147] on link "SelectionTeam Members" at bounding box center [757, 138] width 176 height 64
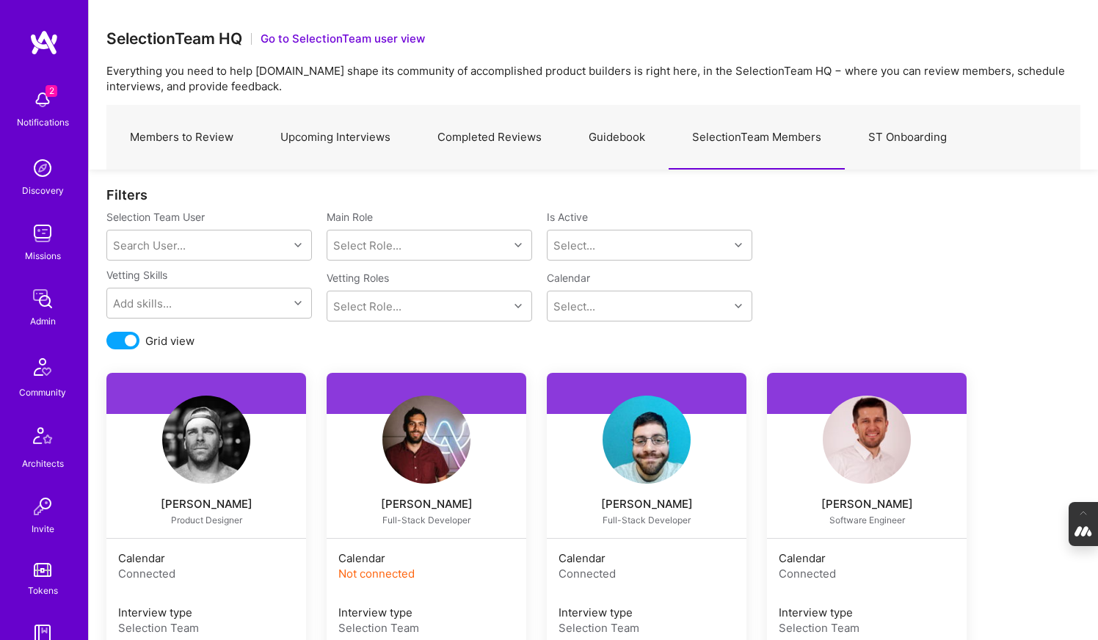
click at [352, 140] on link "Upcoming Interviews" at bounding box center [335, 138] width 157 height 64
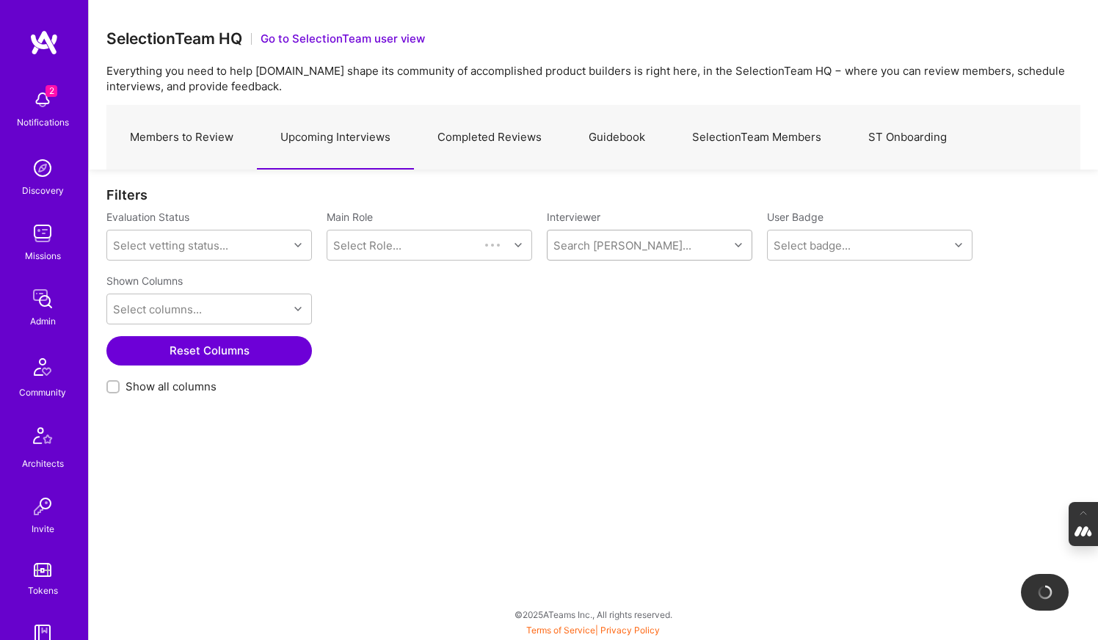
click at [578, 251] on div "Search Vetter..." at bounding box center [623, 245] width 138 height 15
type input "pedro"
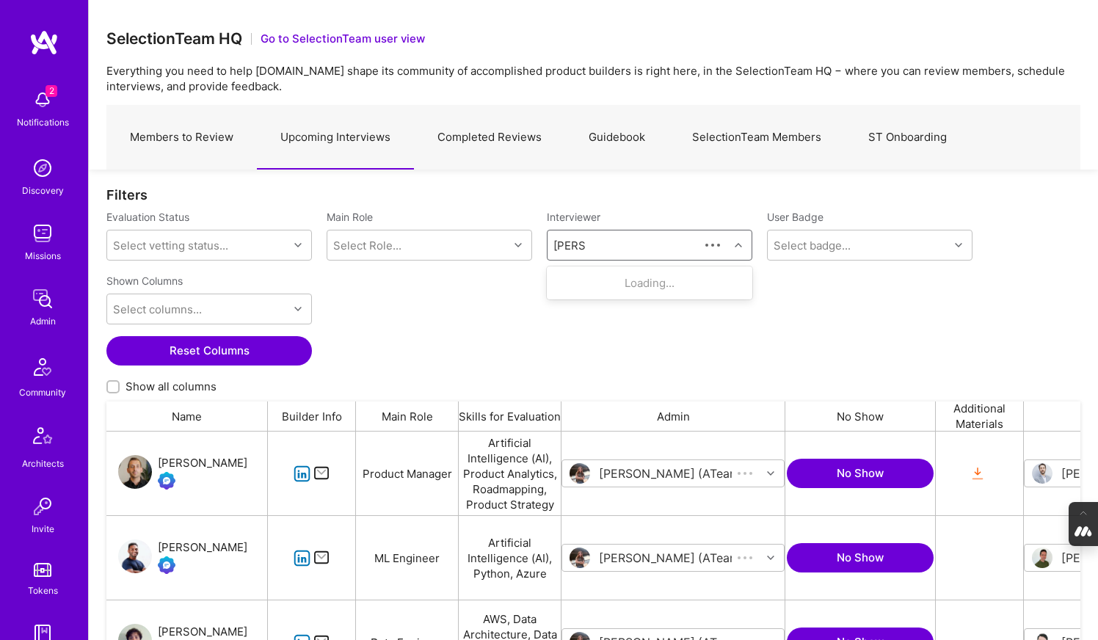
scroll to position [486, 974]
click at [597, 289] on div "Pedro Nogueira" at bounding box center [642, 282] width 96 height 15
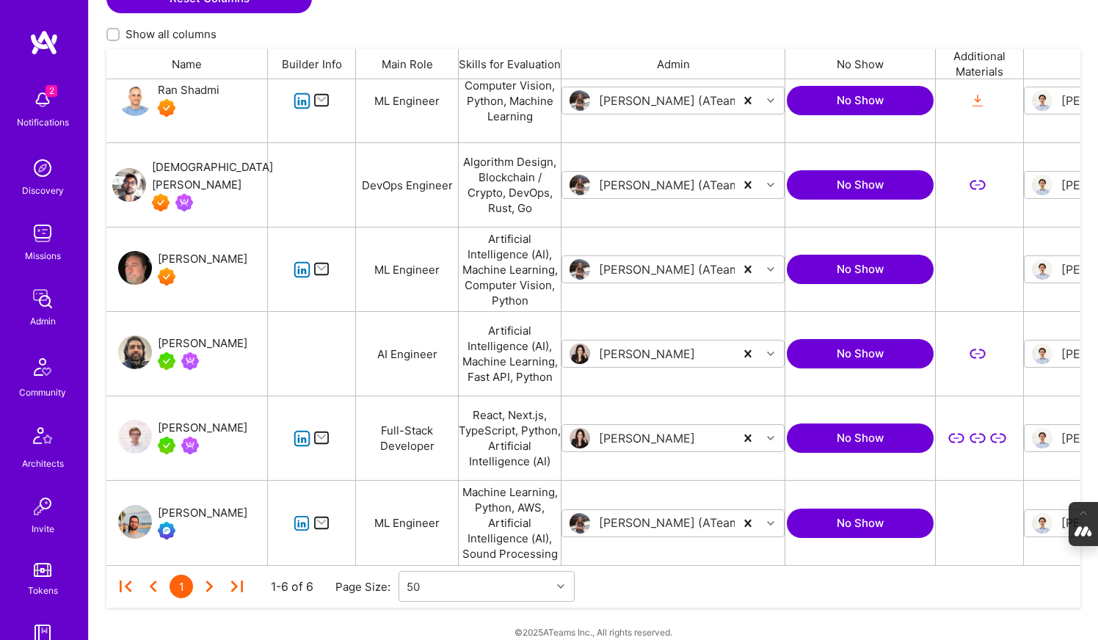
scroll to position [370, 0]
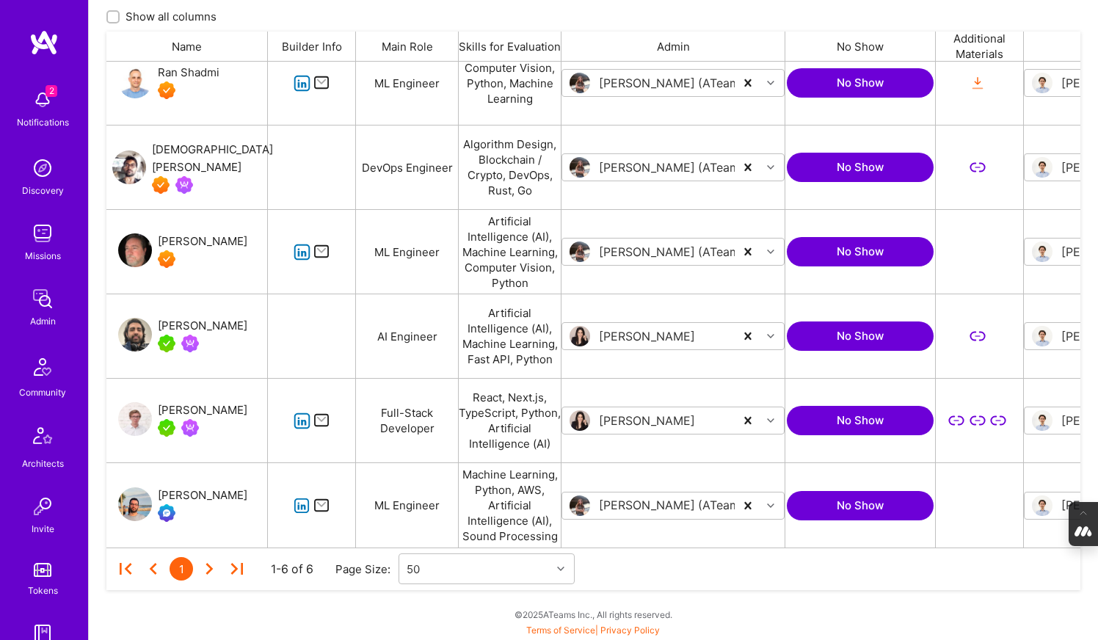
click at [187, 495] on div "[PERSON_NAME]" at bounding box center [203, 496] width 90 height 18
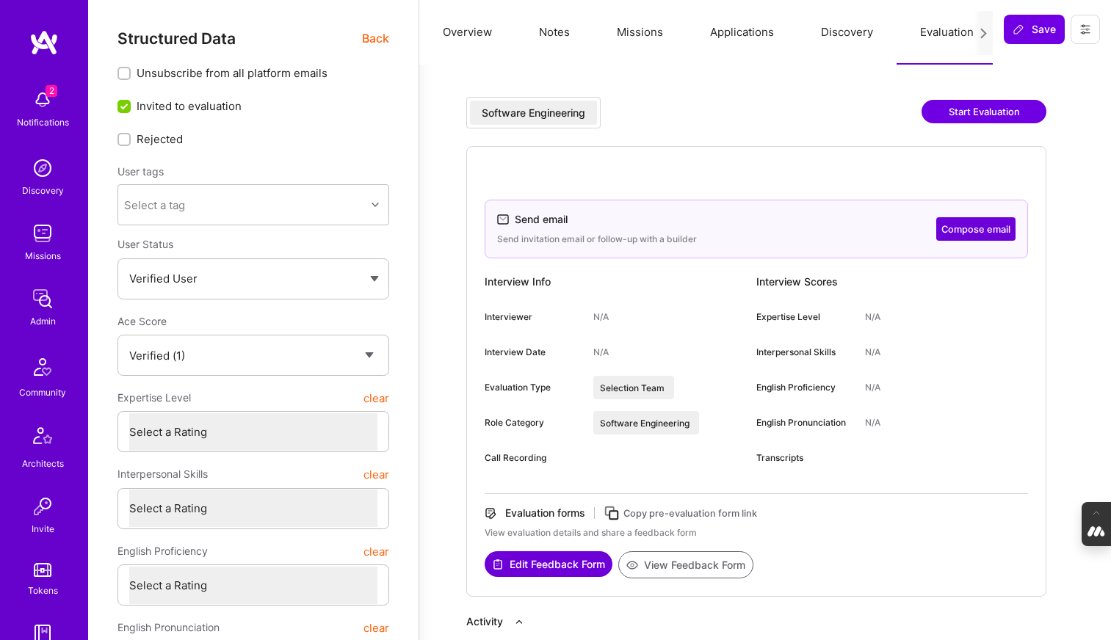
select select "Verified"
select select "PT"
select select "Right Now"
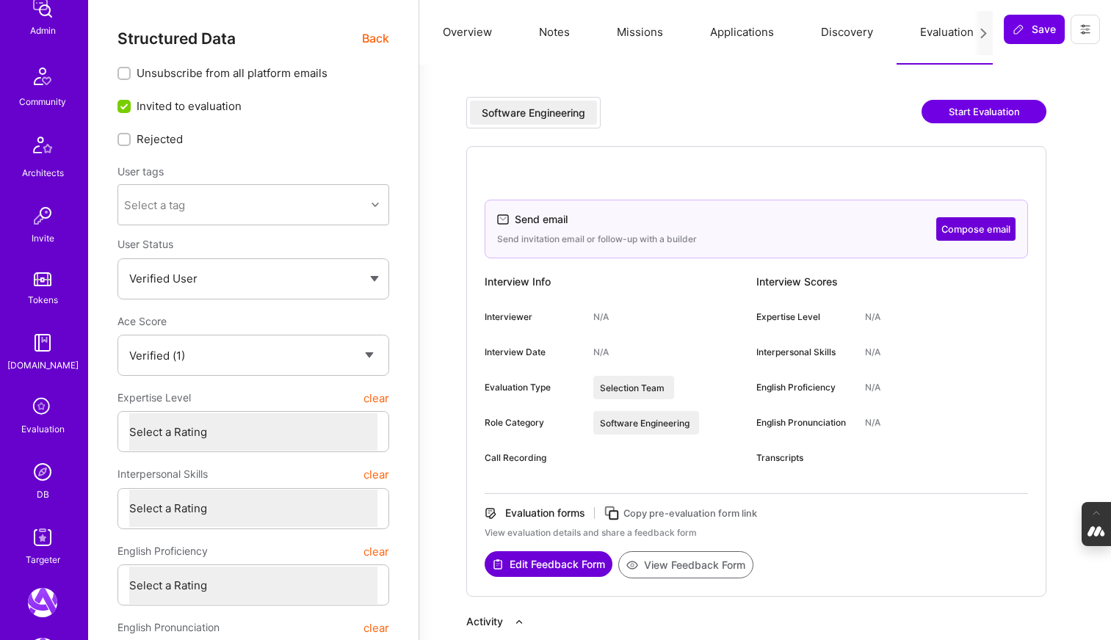
scroll to position [361, 0]
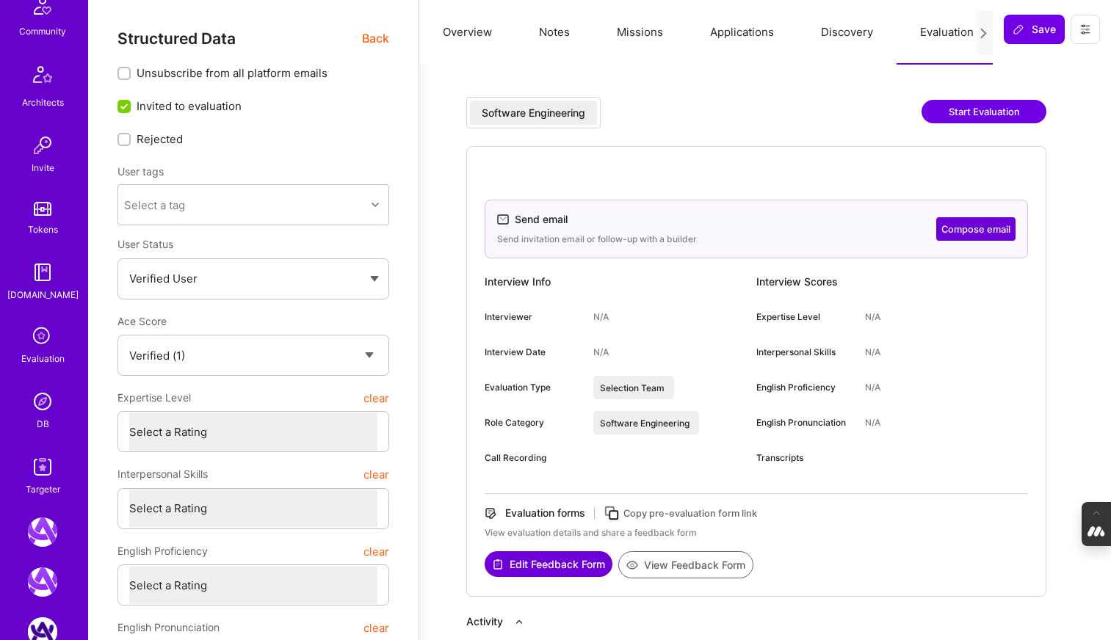
click at [44, 407] on img at bounding box center [42, 401] width 29 height 29
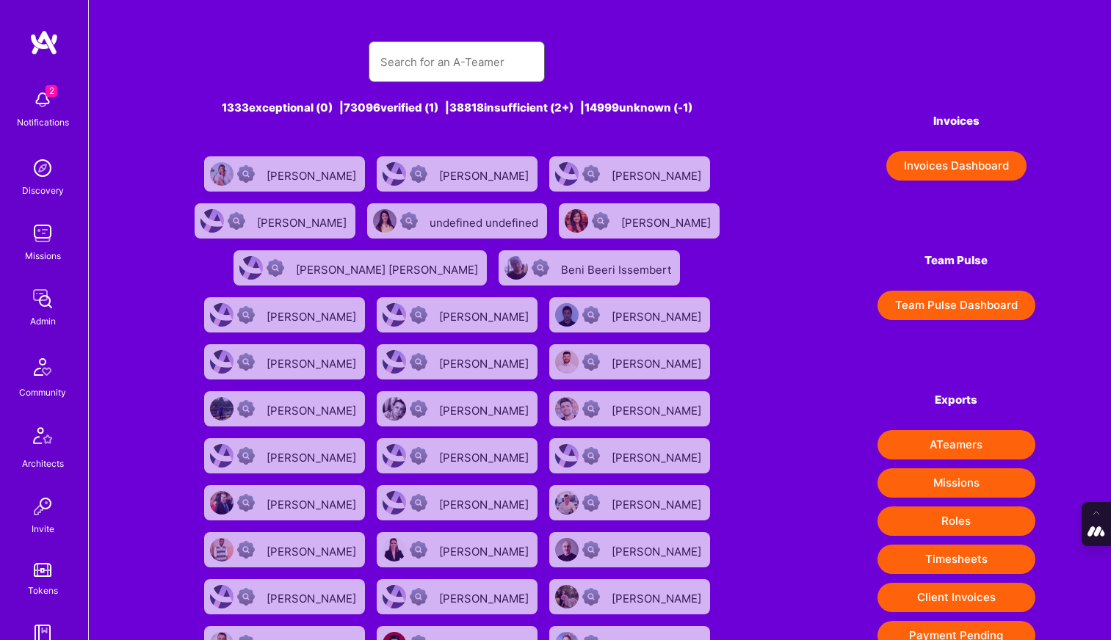
click at [449, 65] on input "text" at bounding box center [456, 61] width 153 height 37
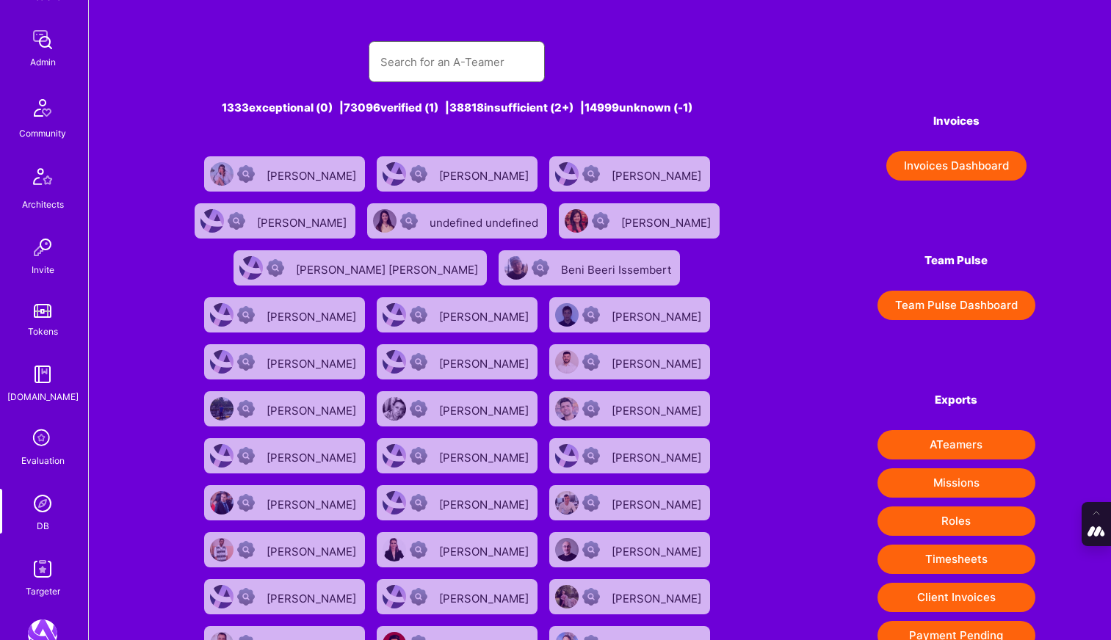
scroll to position [280, 0]
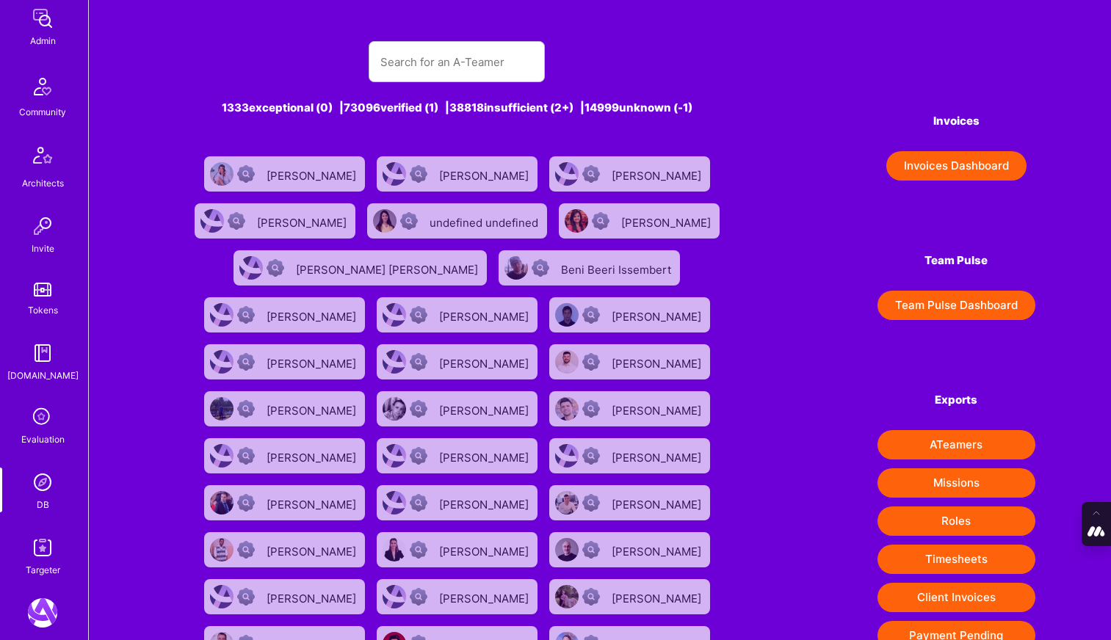
click at [39, 417] on icon at bounding box center [43, 418] width 28 height 28
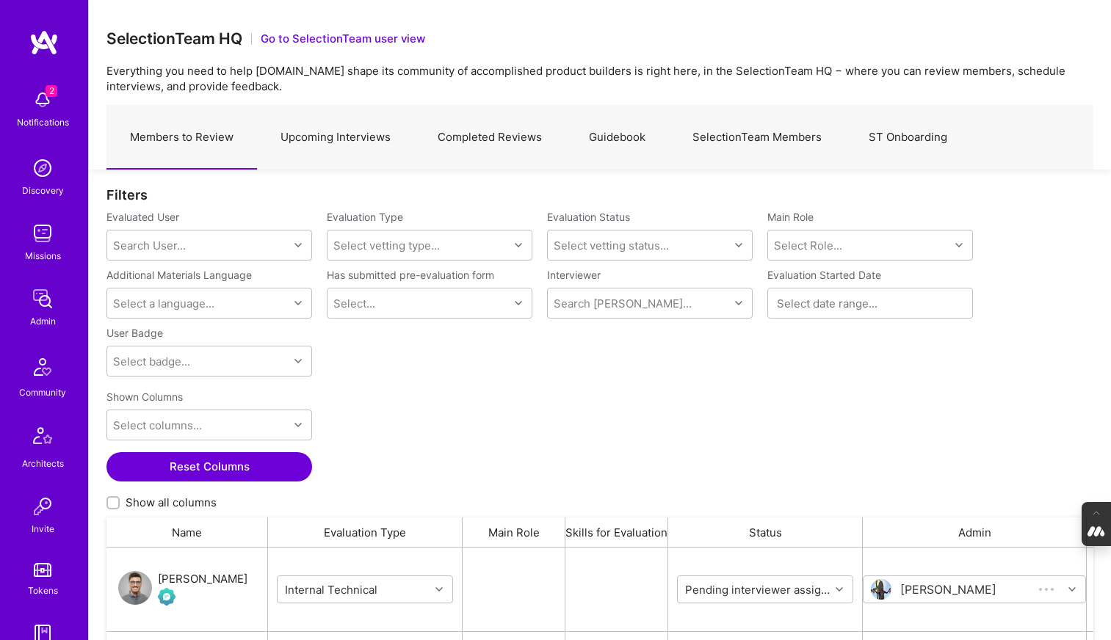
scroll to position [486, 987]
click at [744, 138] on link "SelectionTeam Members" at bounding box center [757, 138] width 176 height 64
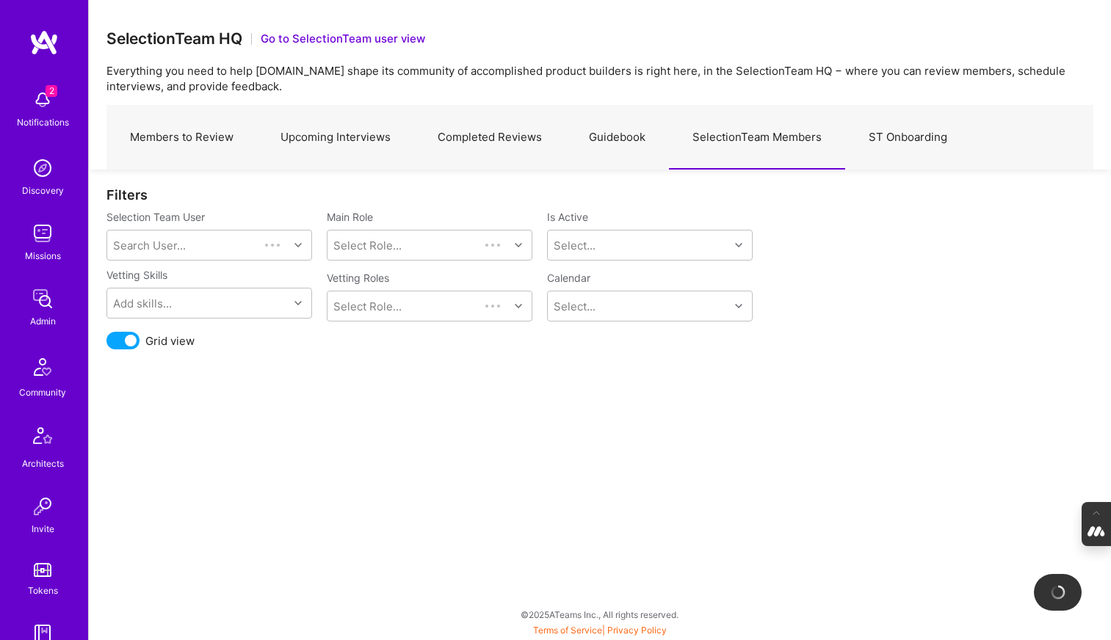
click at [634, 134] on link "Guidebook" at bounding box center [617, 138] width 104 height 64
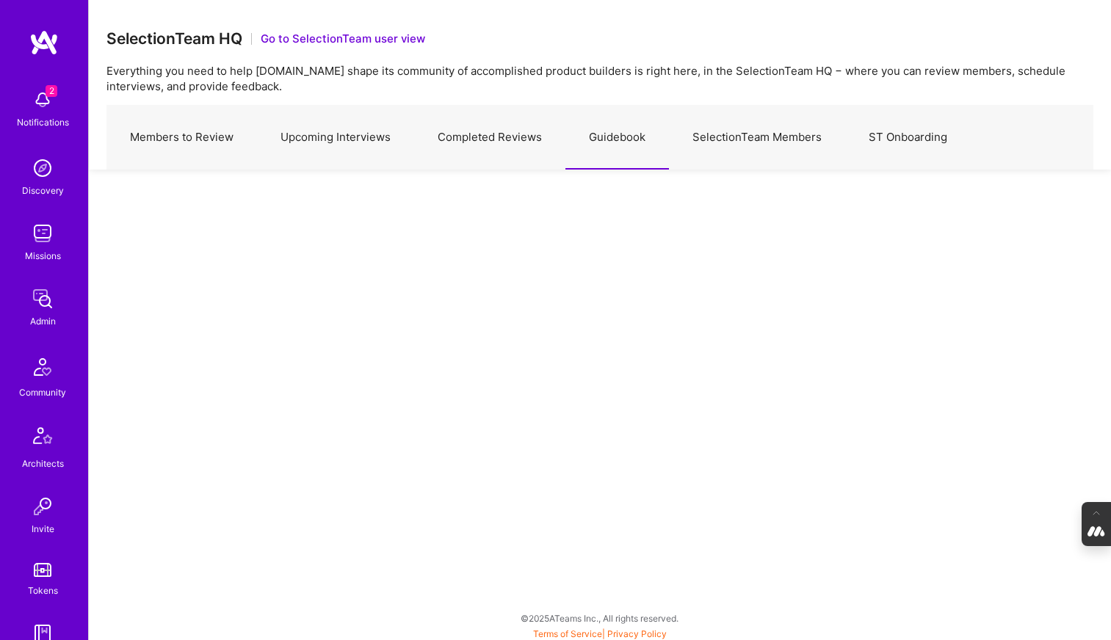
click at [757, 142] on link "SelectionTeam Members" at bounding box center [757, 138] width 176 height 64
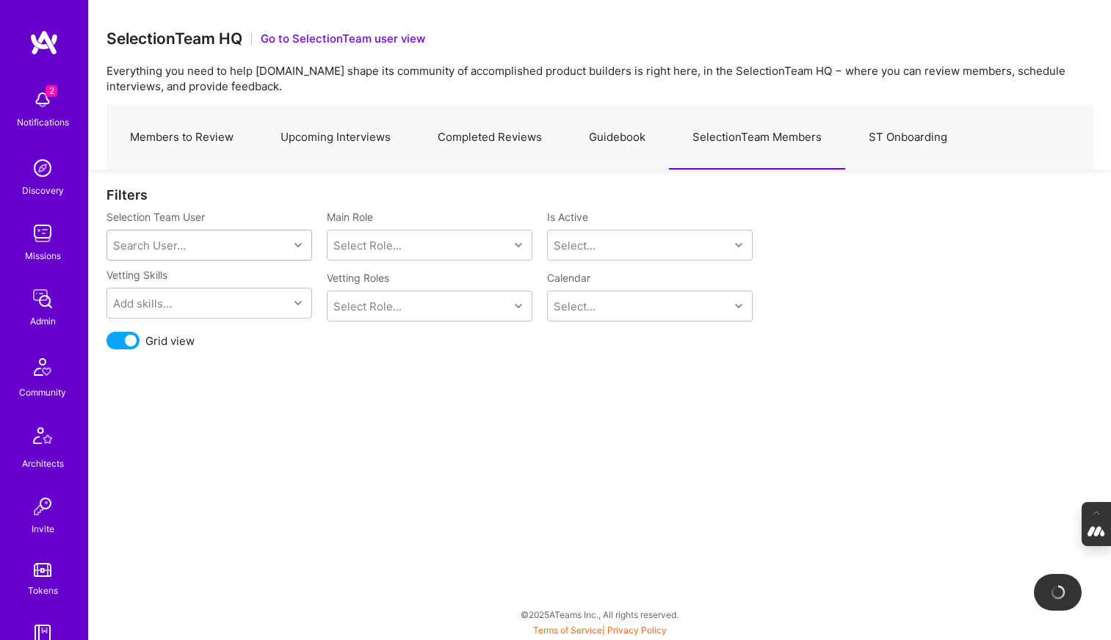
click at [189, 245] on div "Search User..." at bounding box center [197, 245] width 181 height 29
type input "mostafa"
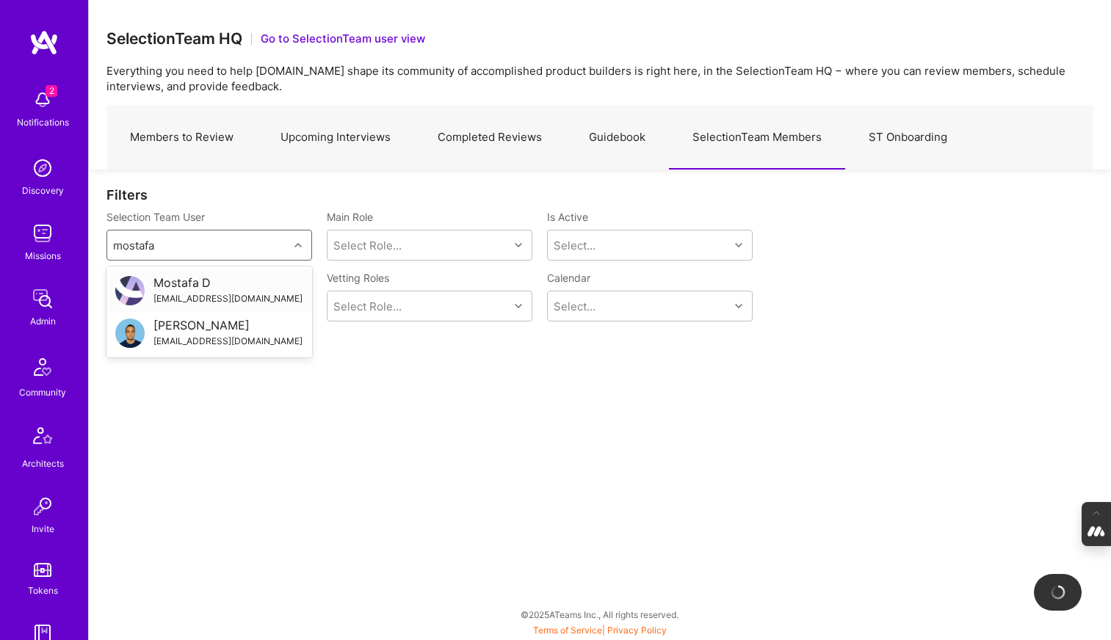
click at [184, 285] on div "Mostafa D" at bounding box center [227, 282] width 149 height 15
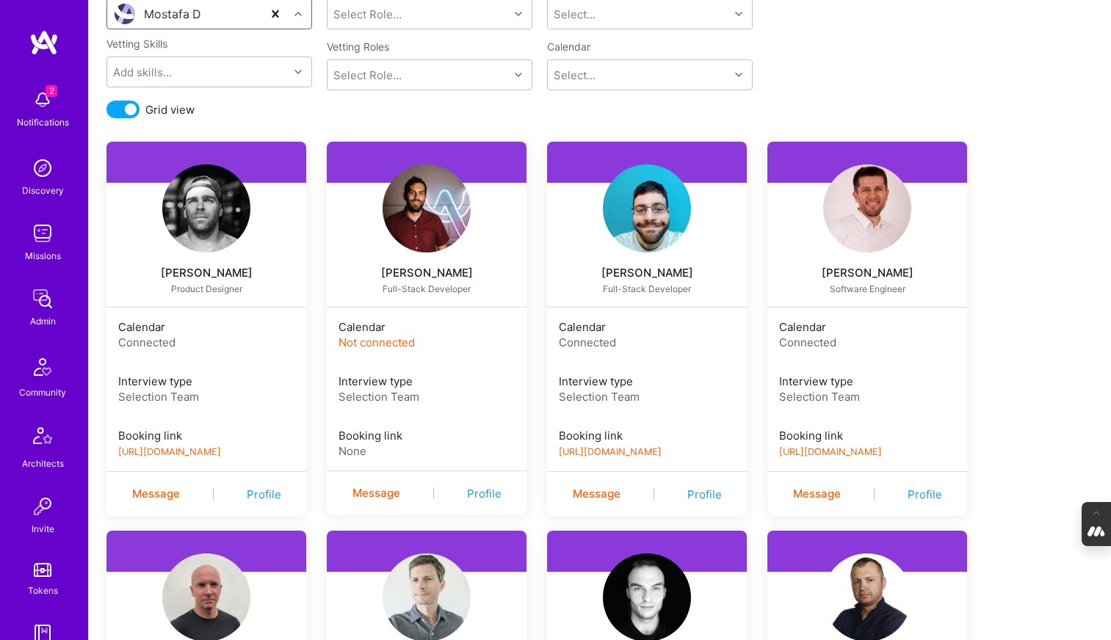
scroll to position [173, 0]
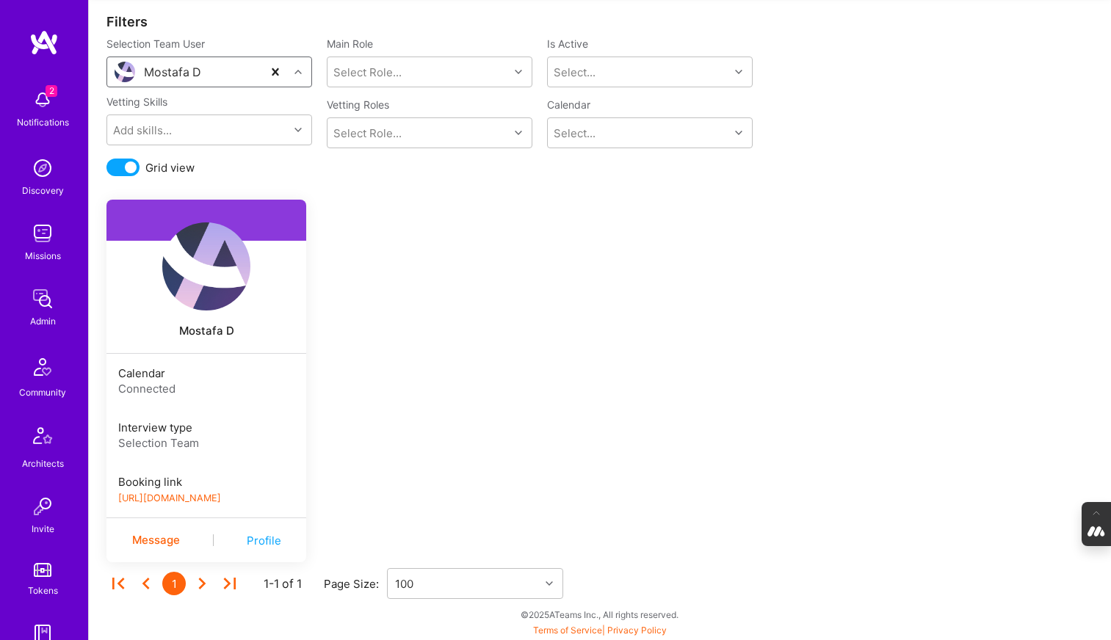
click at [221, 497] on link "https://book.a.team/mostafad/evaluation" at bounding box center [169, 498] width 103 height 11
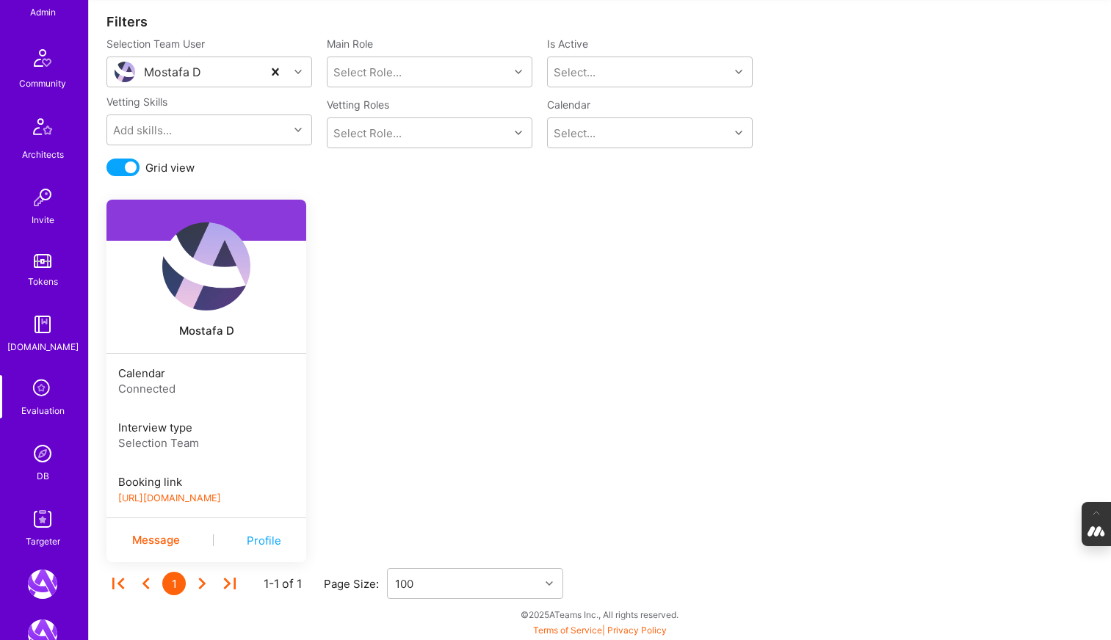
scroll to position [399, 0]
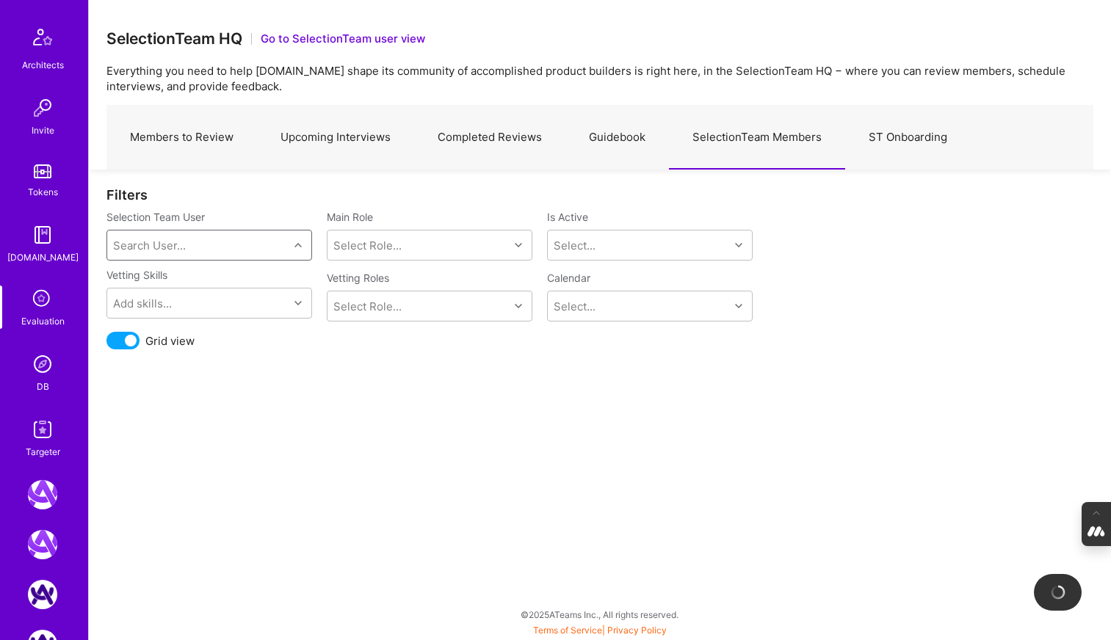
click at [172, 242] on div "Search User..." at bounding box center [149, 245] width 73 height 15
type input "luis"
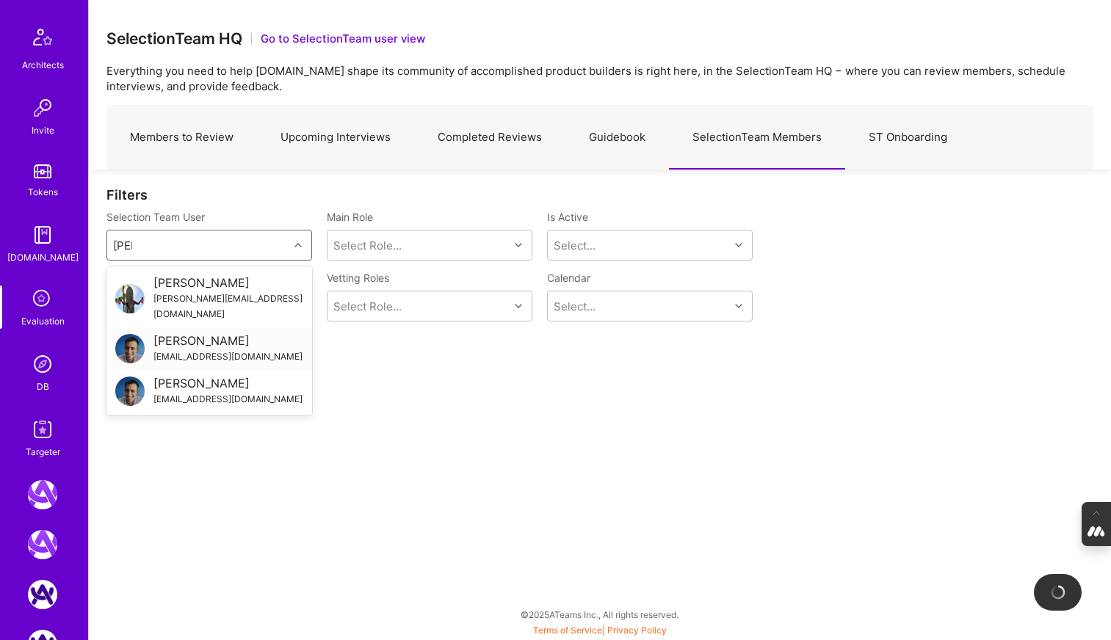
click at [185, 333] on div "Luis Teofilo" at bounding box center [227, 340] width 149 height 15
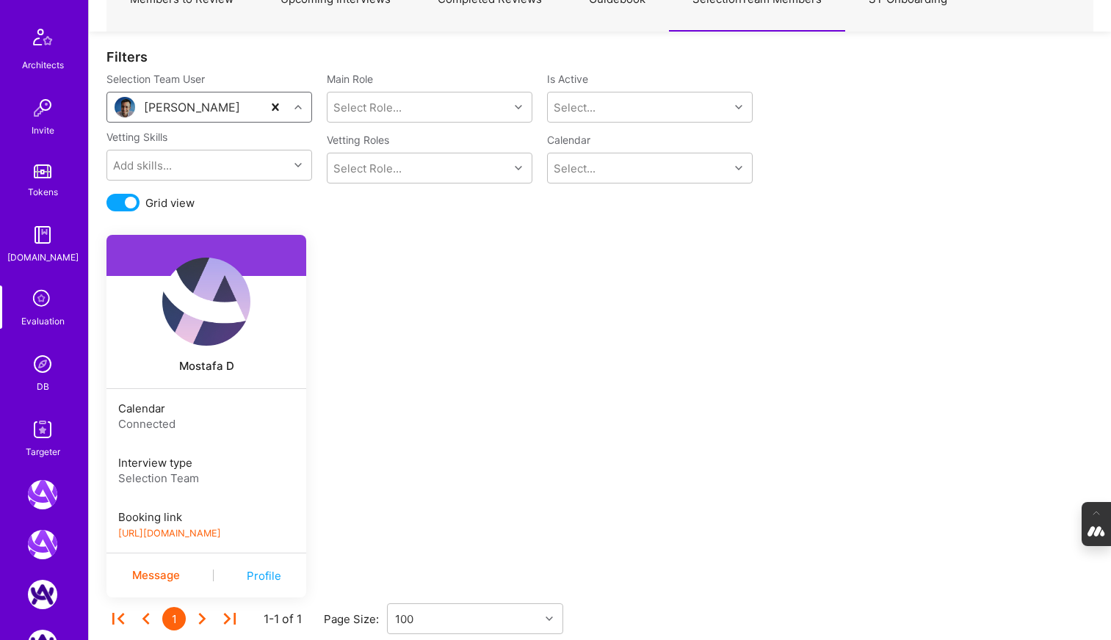
scroll to position [173, 0]
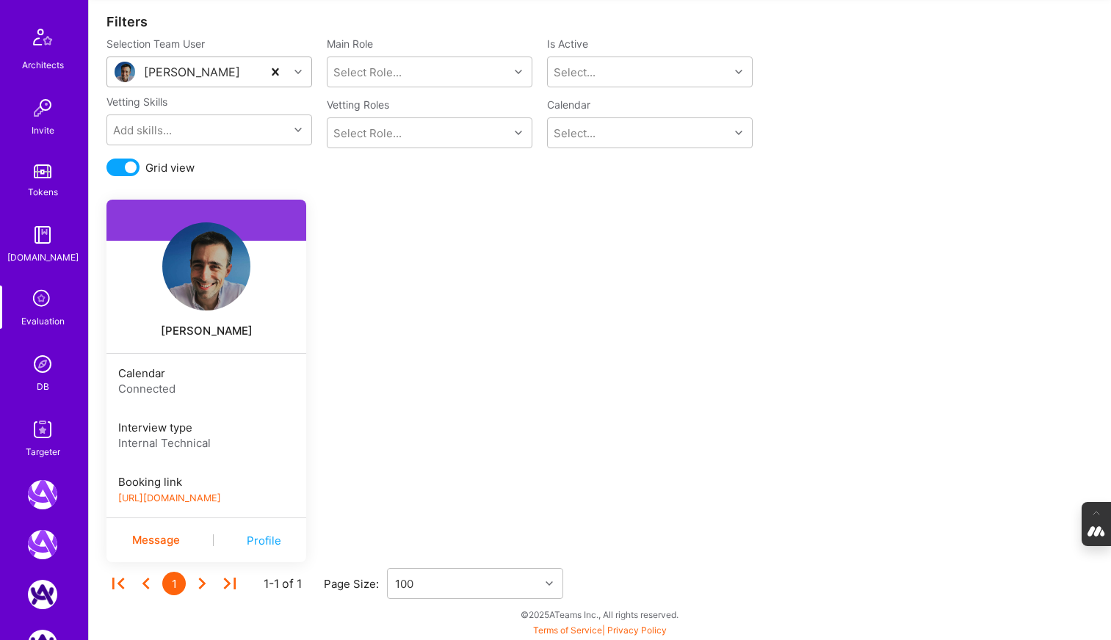
click at [201, 501] on link "https://book.a.team/luisteofilo/evaluation" at bounding box center [169, 498] width 103 height 11
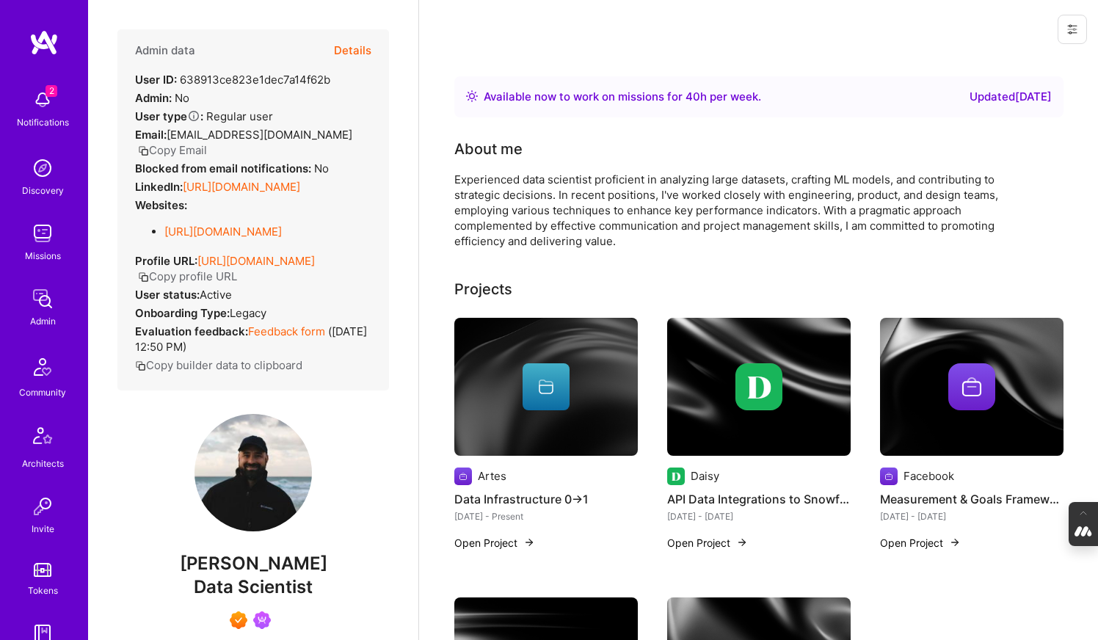
click at [354, 54] on button "Details" at bounding box center [352, 50] width 37 height 43
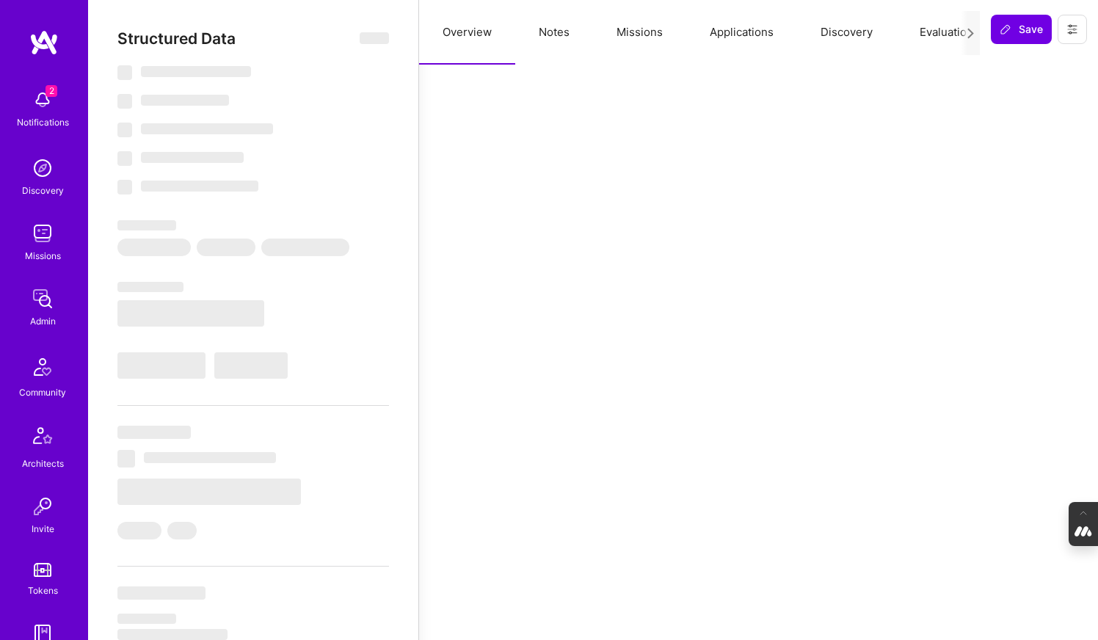
click at [646, 40] on button "Missions" at bounding box center [639, 32] width 93 height 65
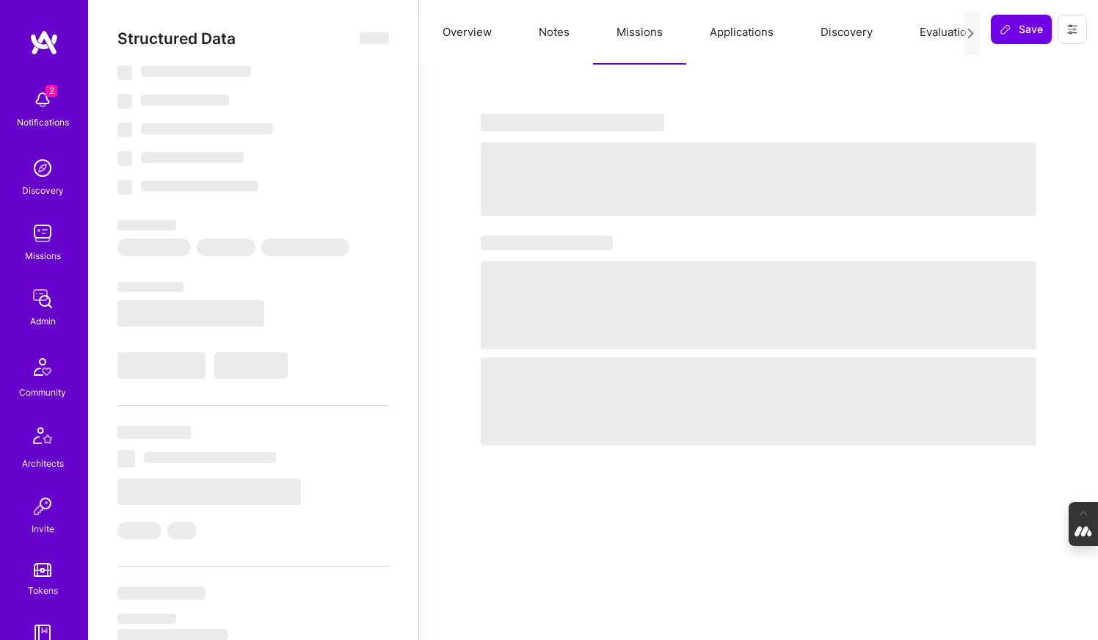
select select "Right Now"
select select "7"
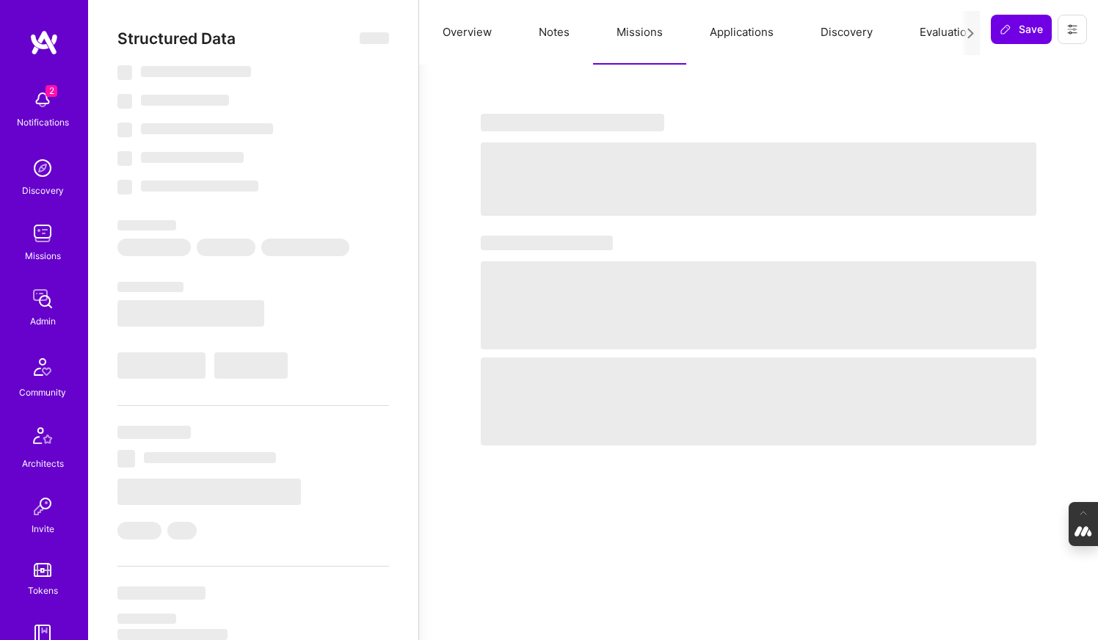
select select "US"
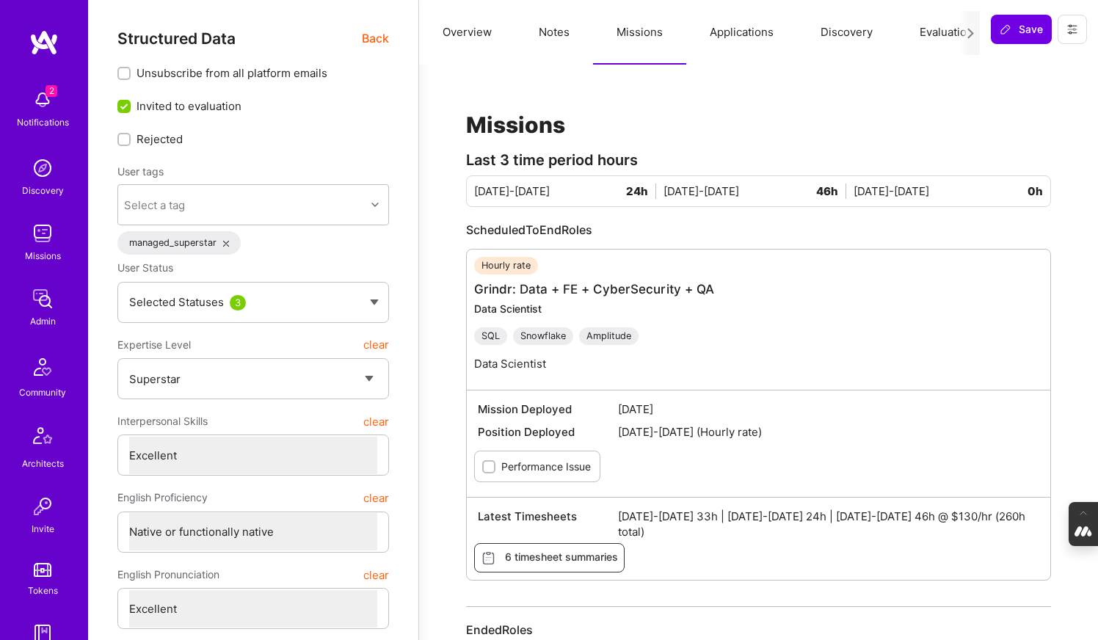
click at [534, 43] on button "Notes" at bounding box center [554, 32] width 78 height 65
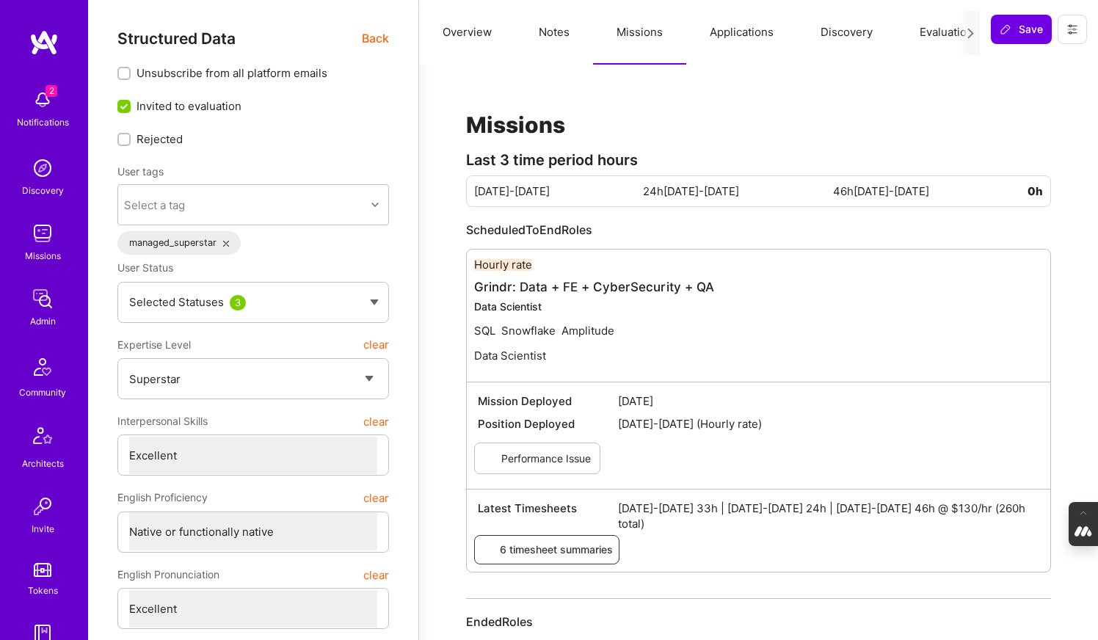
type textarea "x"
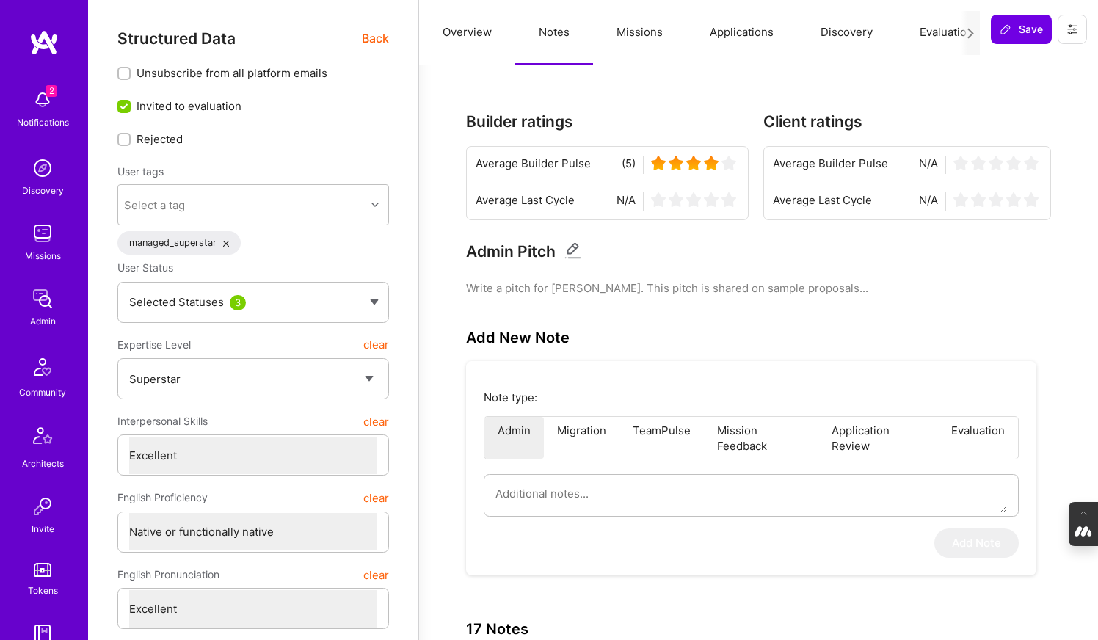
click at [463, 40] on button "Overview" at bounding box center [467, 32] width 96 height 65
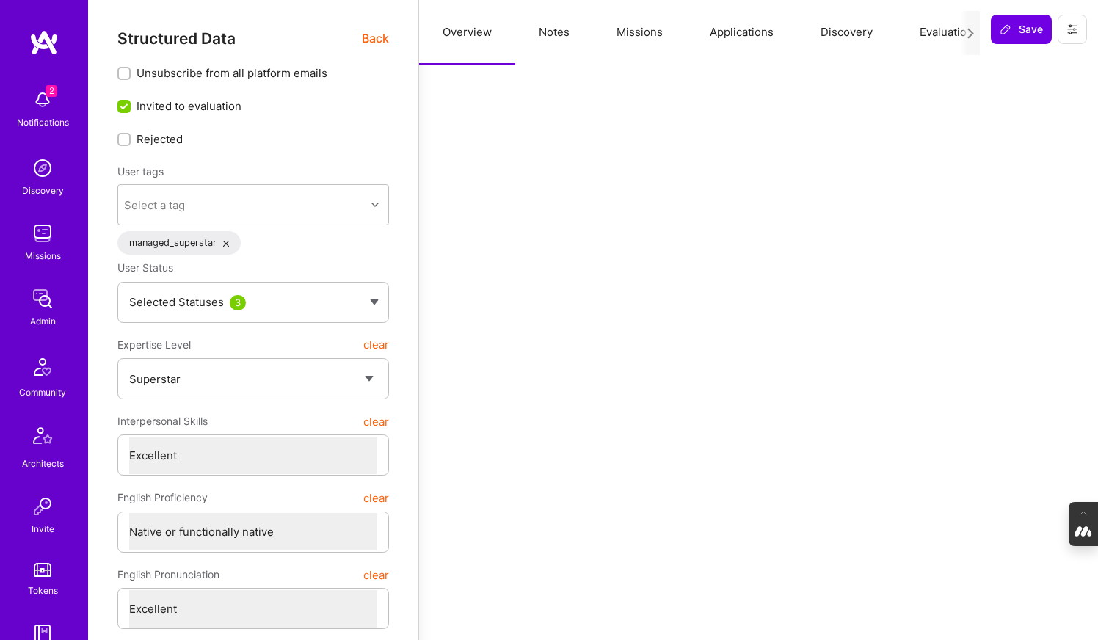
click at [369, 41] on span "Back" at bounding box center [375, 38] width 27 height 18
